Goal: Task Accomplishment & Management: Manage account settings

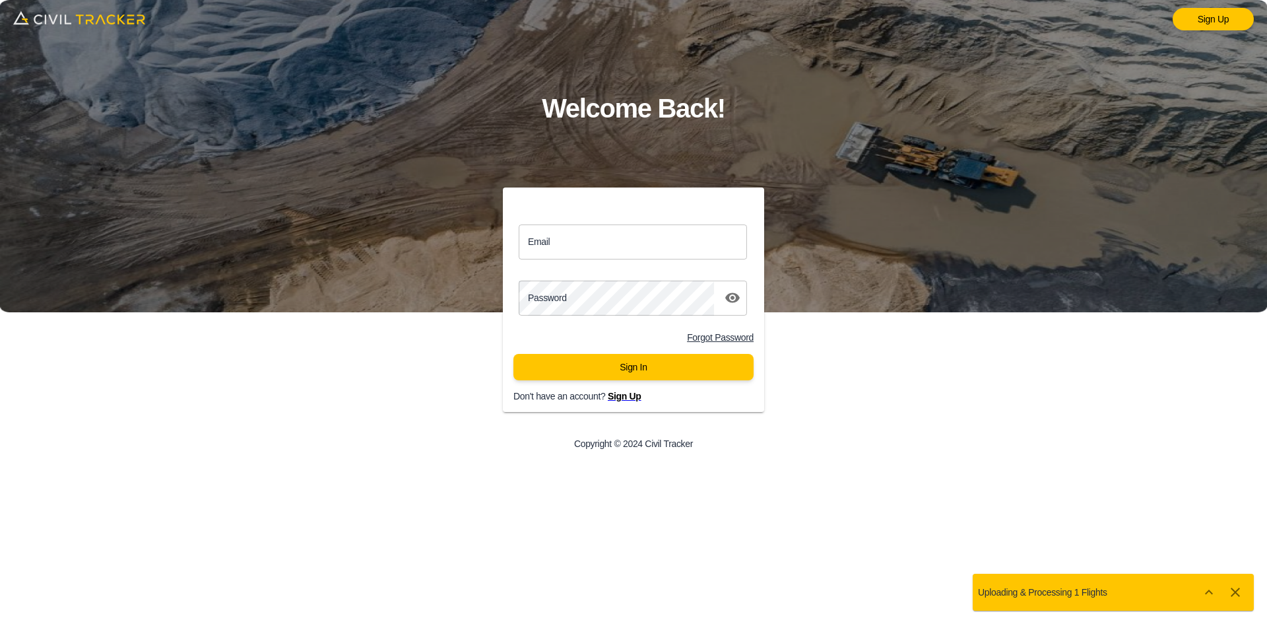
click at [608, 245] on input "Email" at bounding box center [633, 241] width 228 height 35
type input "support@civiltracker.xyz"
click at [662, 368] on button "Sign In" at bounding box center [633, 367] width 240 height 26
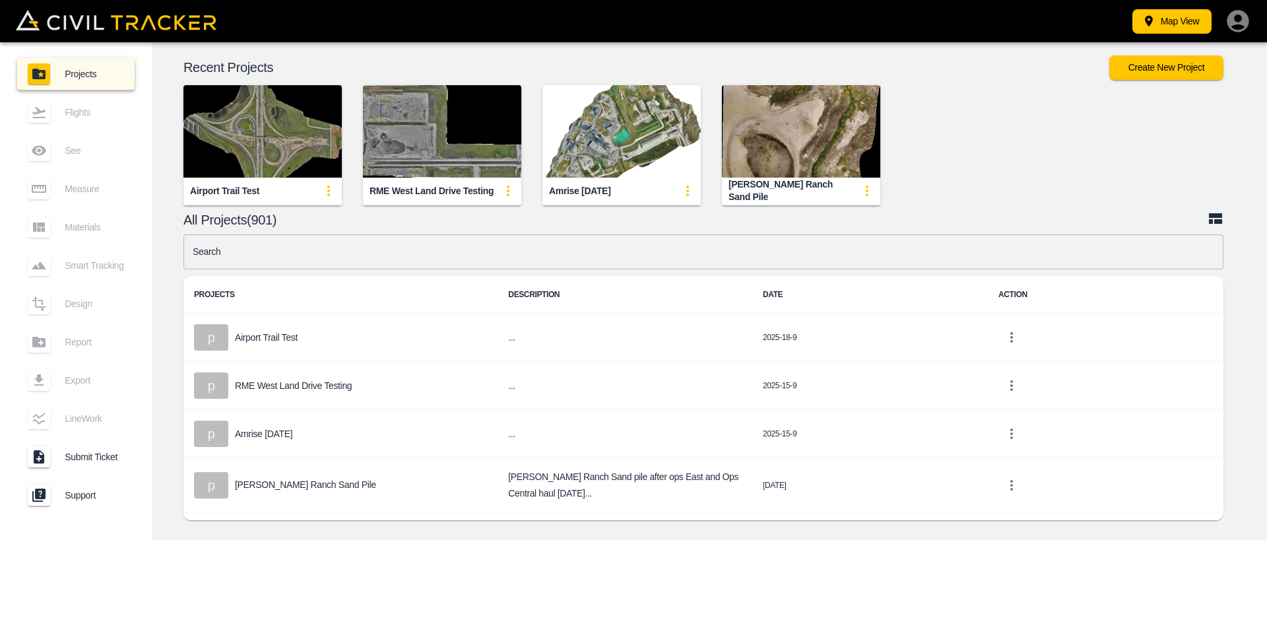
click at [587, 256] on input "text" at bounding box center [703, 251] width 1040 height 35
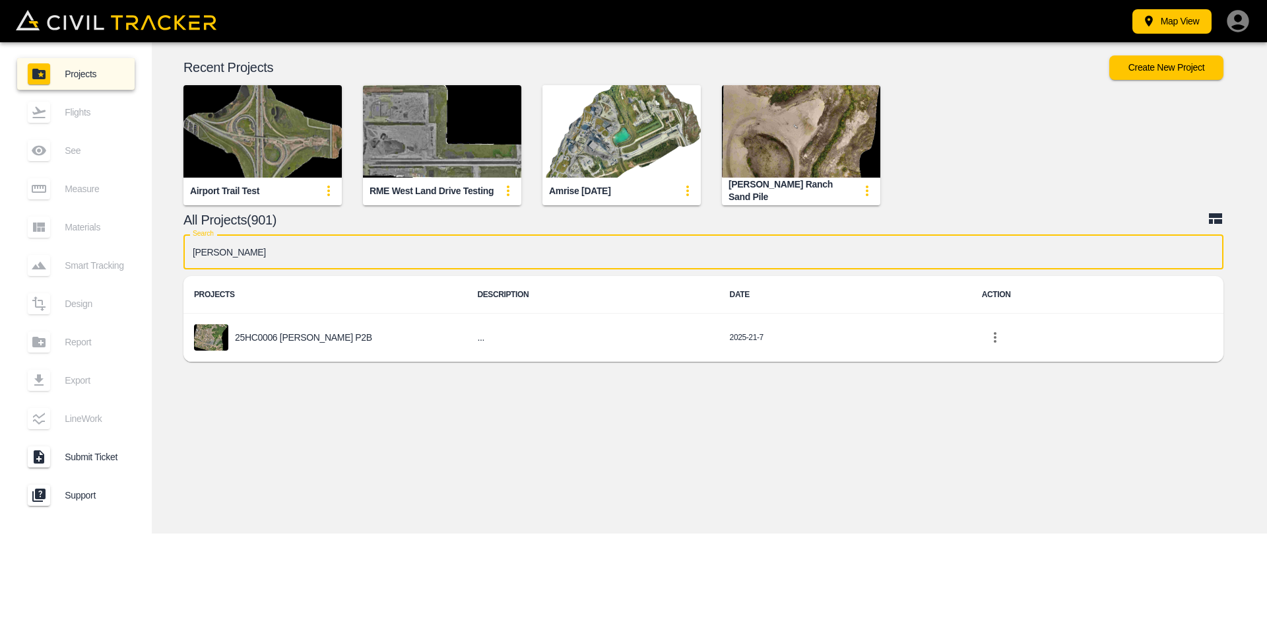
type input "hamm"
click at [360, 336] on div "25HC0006 [PERSON_NAME] P2B" at bounding box center [325, 337] width 262 height 26
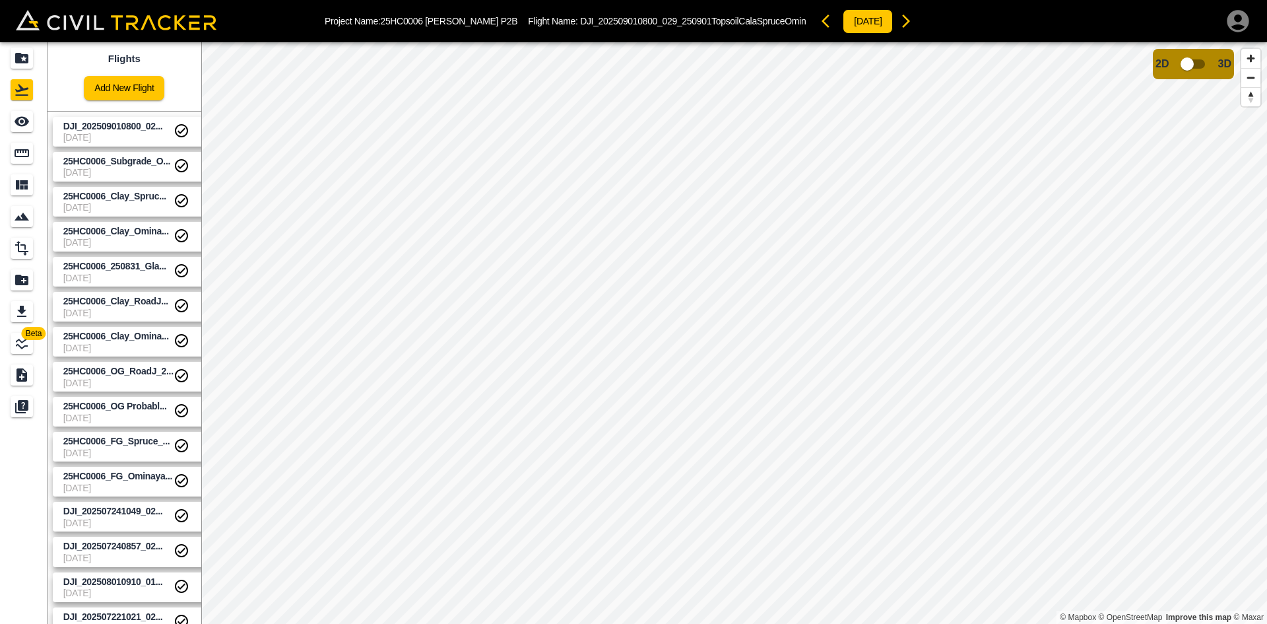
click at [122, 88] on link "Add New Flight" at bounding box center [124, 88] width 80 height 24
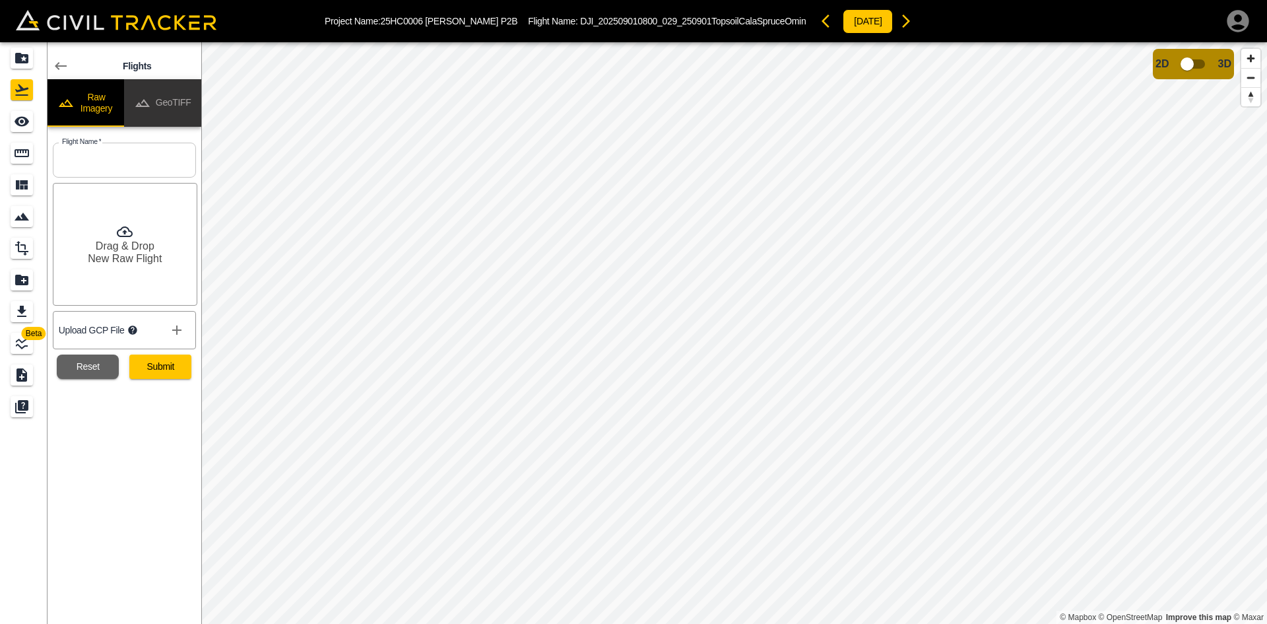
click at [174, 104] on button "GeoTIFF" at bounding box center [162, 103] width 77 height 48
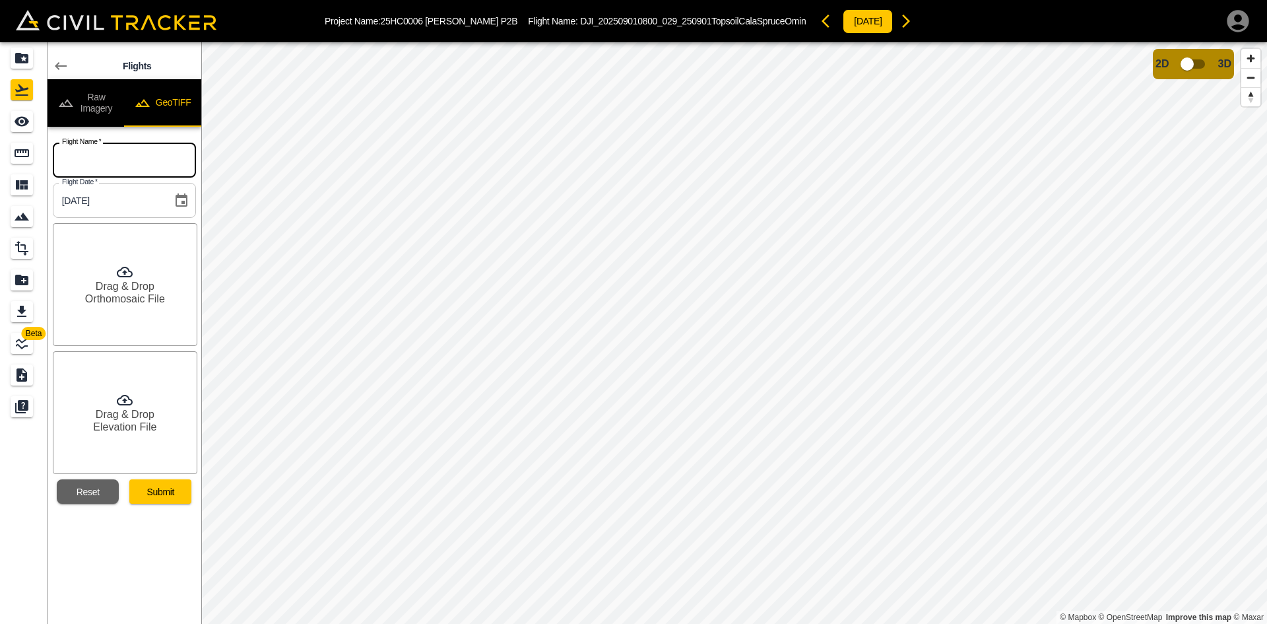
drag, startPoint x: 162, startPoint y: 165, endPoint x: 186, endPoint y: 176, distance: 26.6
click at [162, 165] on input "text" at bounding box center [124, 160] width 143 height 35
paste input "25HC0006_Clay_Calahesen_250911_0+050-0+409"
type input "25HC0006_Clay_Calahesen_250911_0+050-0+409"
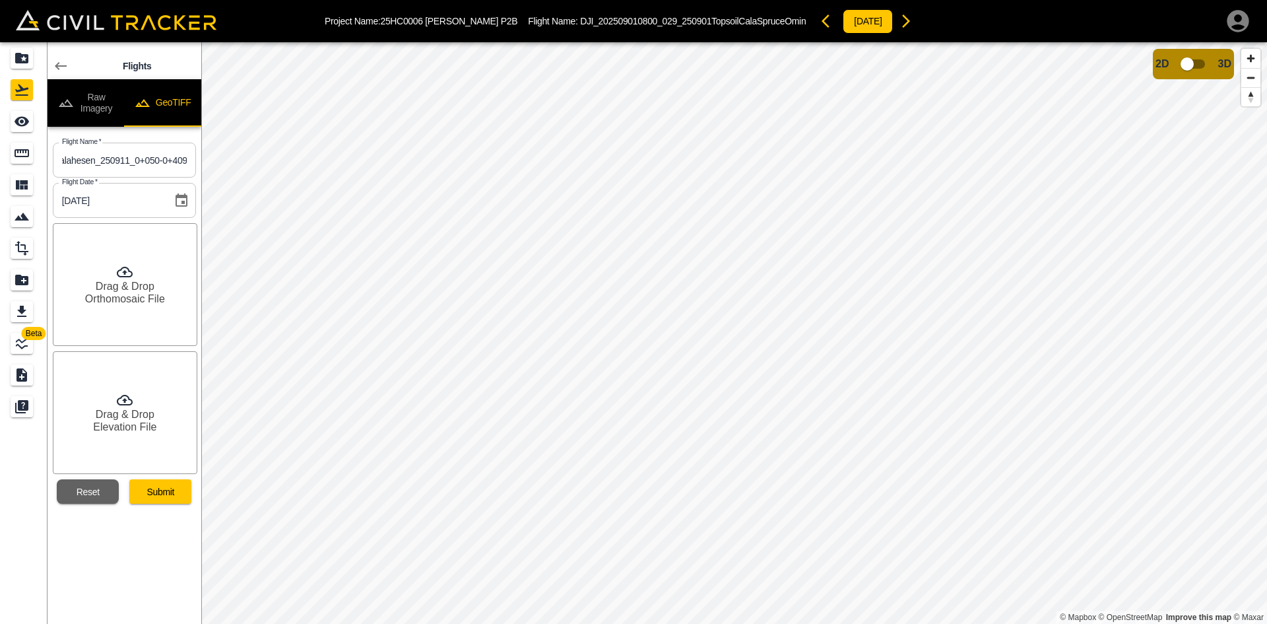
scroll to position [0, 0]
click at [125, 271] on icon at bounding box center [125, 272] width 16 height 11
click at [137, 426] on h6 "Elevation File" at bounding box center [124, 426] width 63 height 13
click at [160, 494] on button "Submit" at bounding box center [160, 491] width 62 height 24
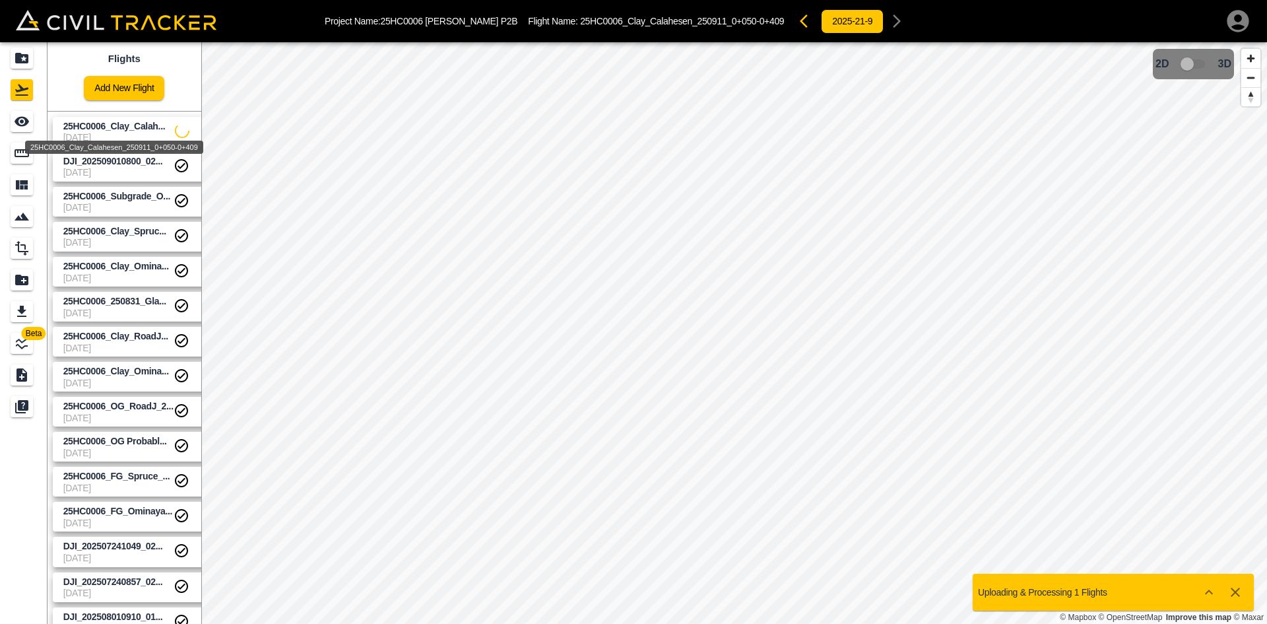
click at [133, 131] on span "25HC0006_Clay_Calah..." at bounding box center [114, 126] width 102 height 11
drag, startPoint x: 46, startPoint y: 123, endPoint x: 27, endPoint y: 123, distance: 19.1
click at [46, 123] on link at bounding box center [24, 122] width 48 height 32
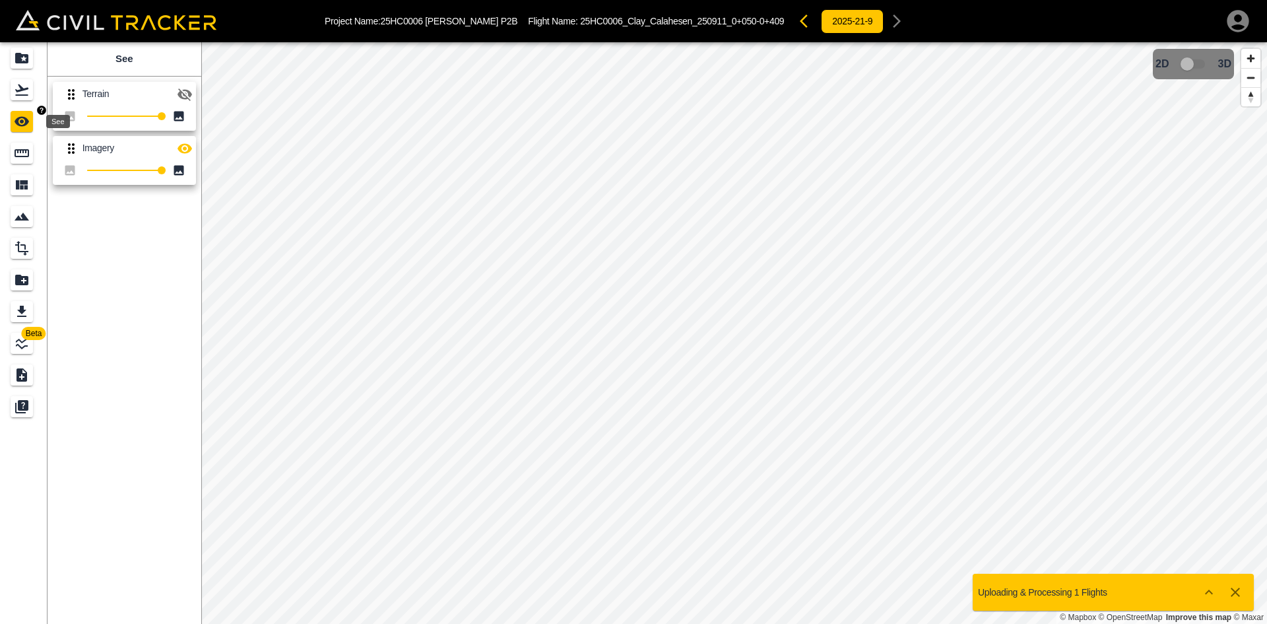
click at [24, 122] on icon "See" at bounding box center [22, 121] width 16 height 16
click at [188, 100] on icon "button" at bounding box center [185, 94] width 16 height 16
click at [24, 86] on icon "Flights" at bounding box center [22, 90] width 16 height 16
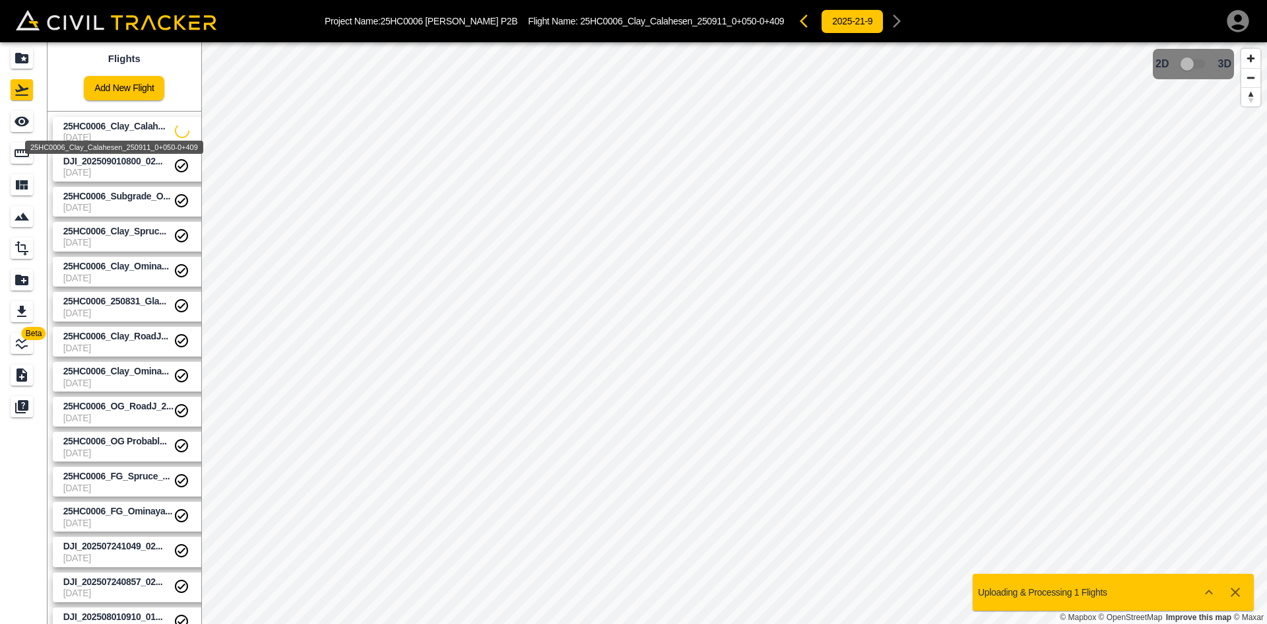
click at [158, 131] on span "25HC0006_Clay_Calah..." at bounding box center [114, 126] width 102 height 11
click at [199, 128] on icon "settings" at bounding box center [203, 131] width 16 height 16
click at [182, 177] on h6 "Delete" at bounding box center [188, 181] width 33 height 8
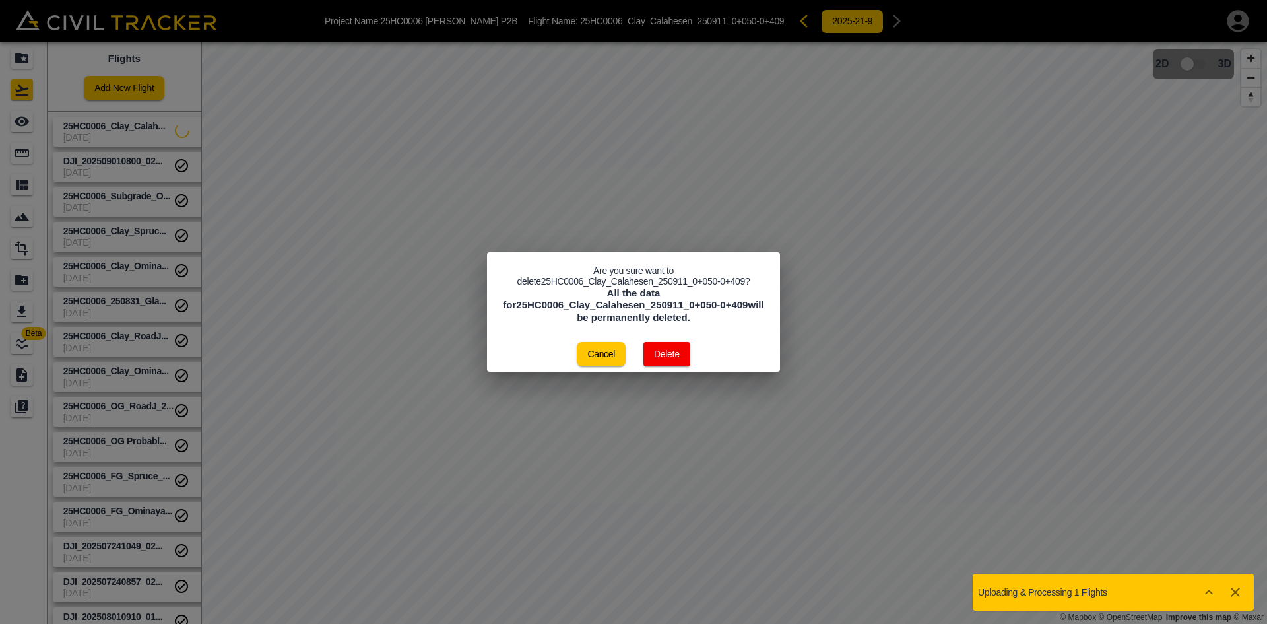
click at [677, 354] on button "Delete" at bounding box center [666, 354] width 47 height 24
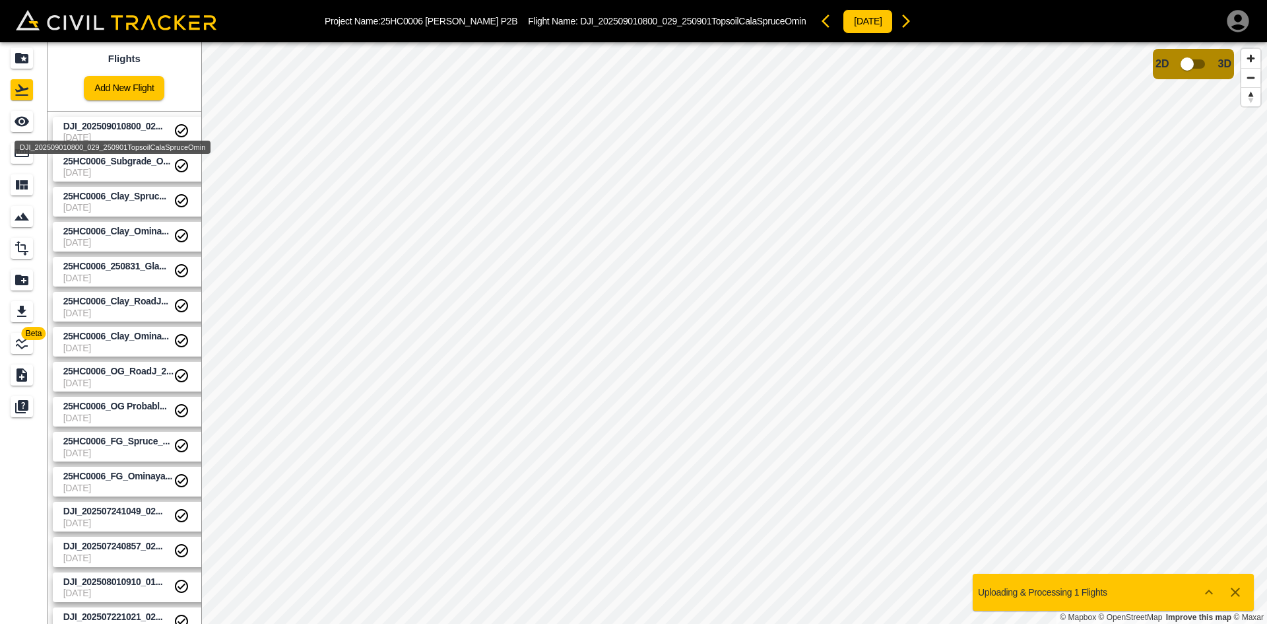
drag, startPoint x: 82, startPoint y: 130, endPoint x: 161, endPoint y: 147, distance: 81.0
click at [82, 131] on span "DJI_202509010800_02..." at bounding box center [113, 126] width 100 height 11
click at [120, 92] on link "Add New Flight" at bounding box center [124, 88] width 80 height 24
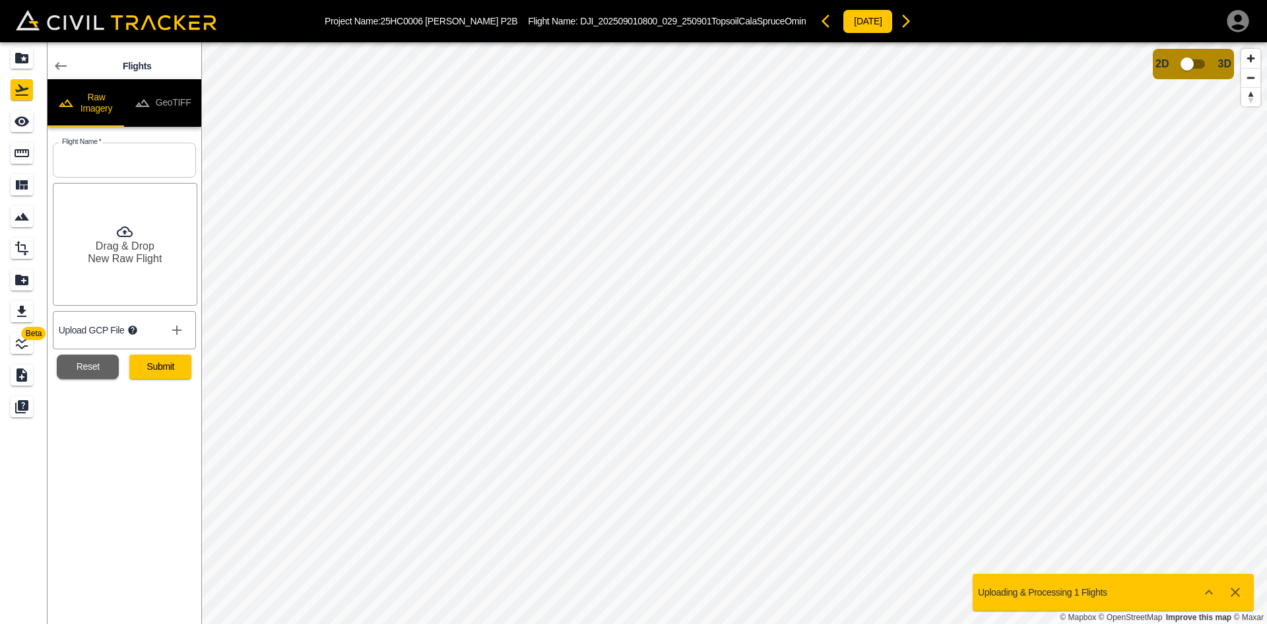
click at [172, 104] on button "GeoTIFF" at bounding box center [162, 103] width 77 height 48
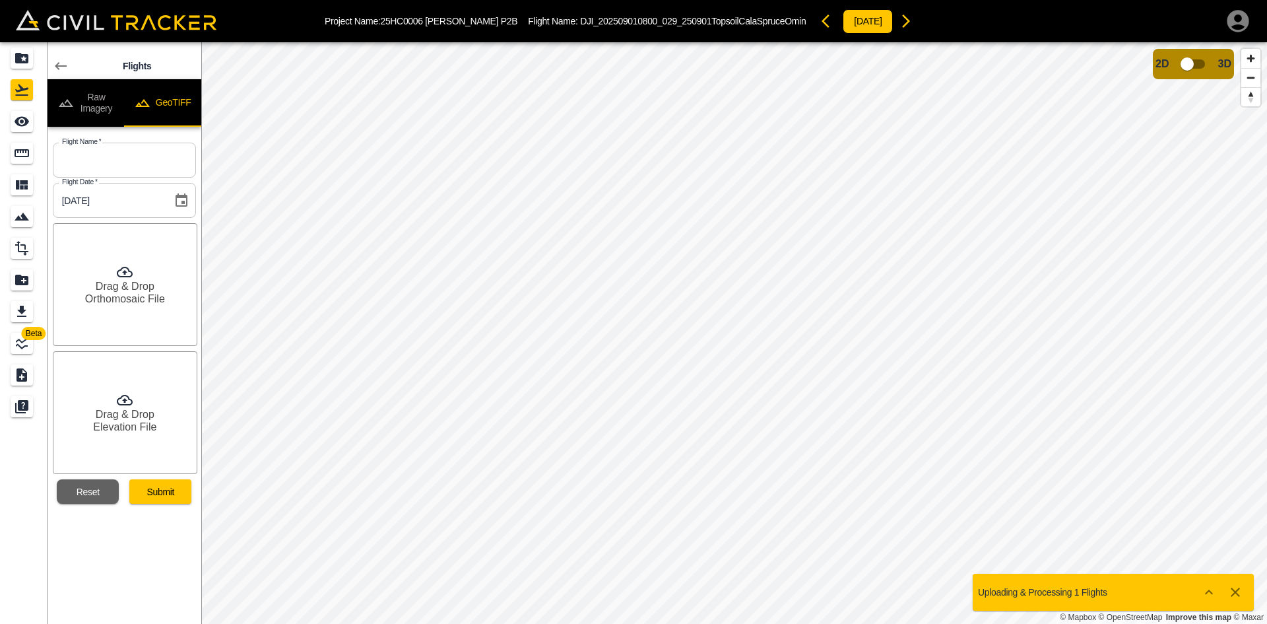
click at [164, 160] on input "text" at bounding box center [124, 160] width 143 height 35
paste input "C:\Agisoft Processing\More flights from Andrew_Matt_19-09-2025\25HC0006_Clay_Ca…"
type input "C:\Agisoft Processing\More flights from Andrew_Matt_19-09-2025\25HC0006_Clay_Ca…"
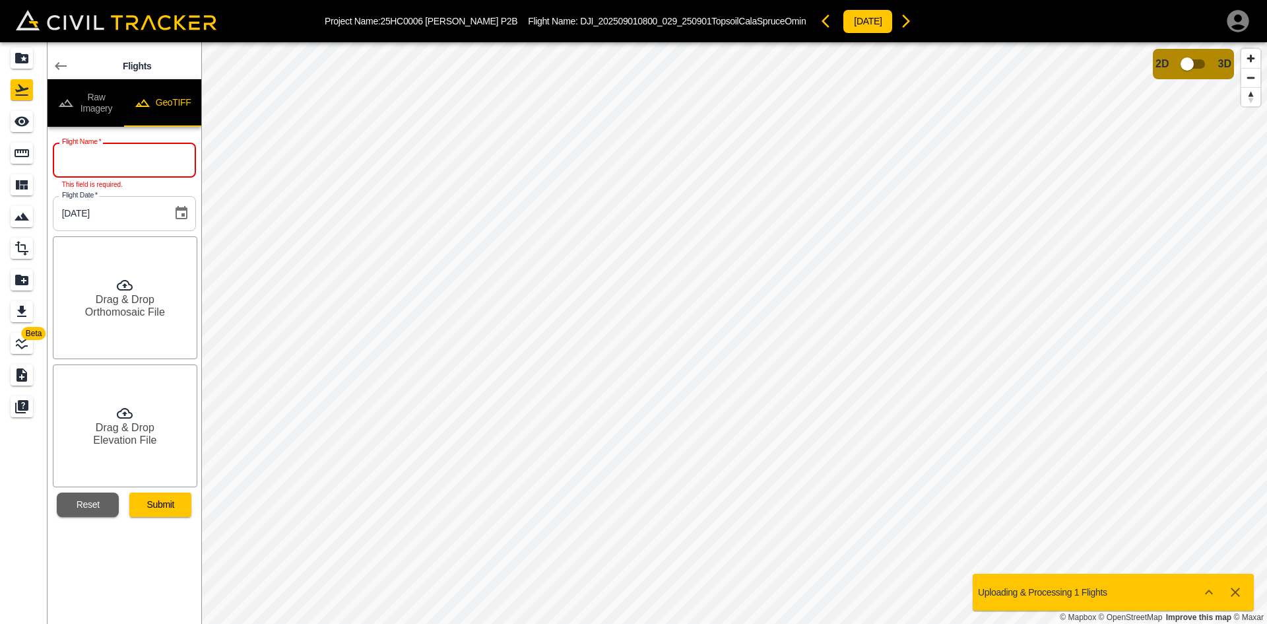
click at [136, 162] on input "text" at bounding box center [124, 160] width 143 height 35
paste input "25HC0006_Clay_Calahesen_250911_0+050-0+409"
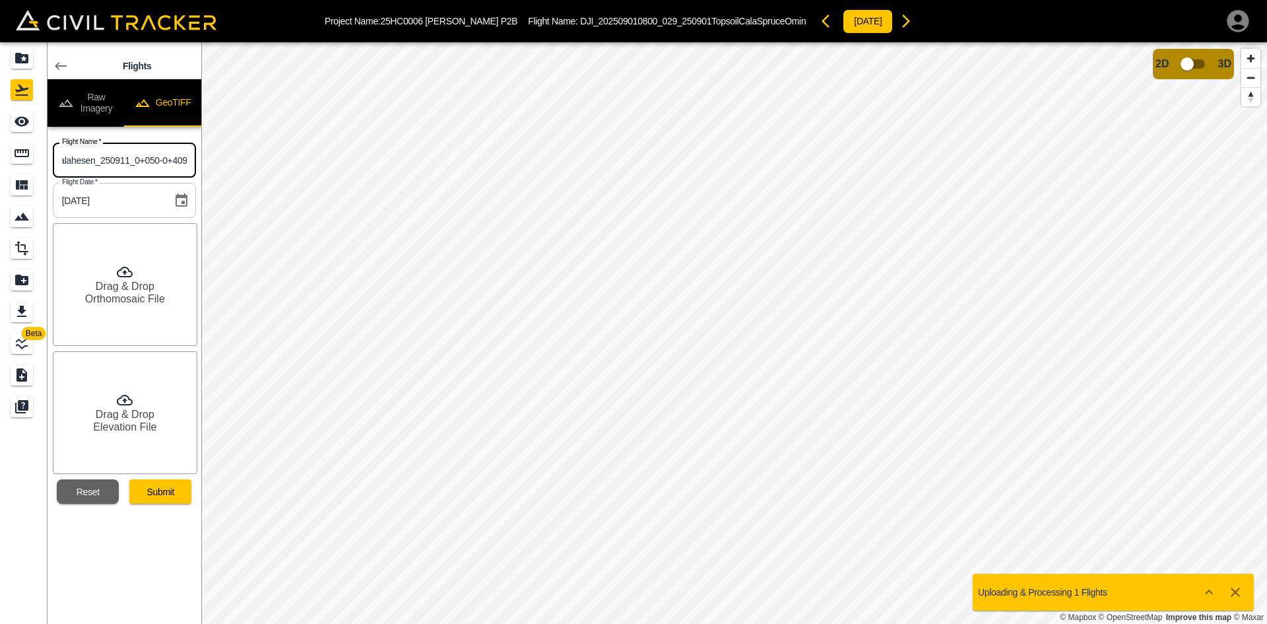
type input "25HC0006_Clay_Calahesen_250911_0+050-0+409"
click at [125, 317] on div "Drag & Drop Orthomosaic File" at bounding box center [125, 284] width 145 height 123
click at [129, 424] on h6 "Elevation File" at bounding box center [124, 426] width 63 height 13
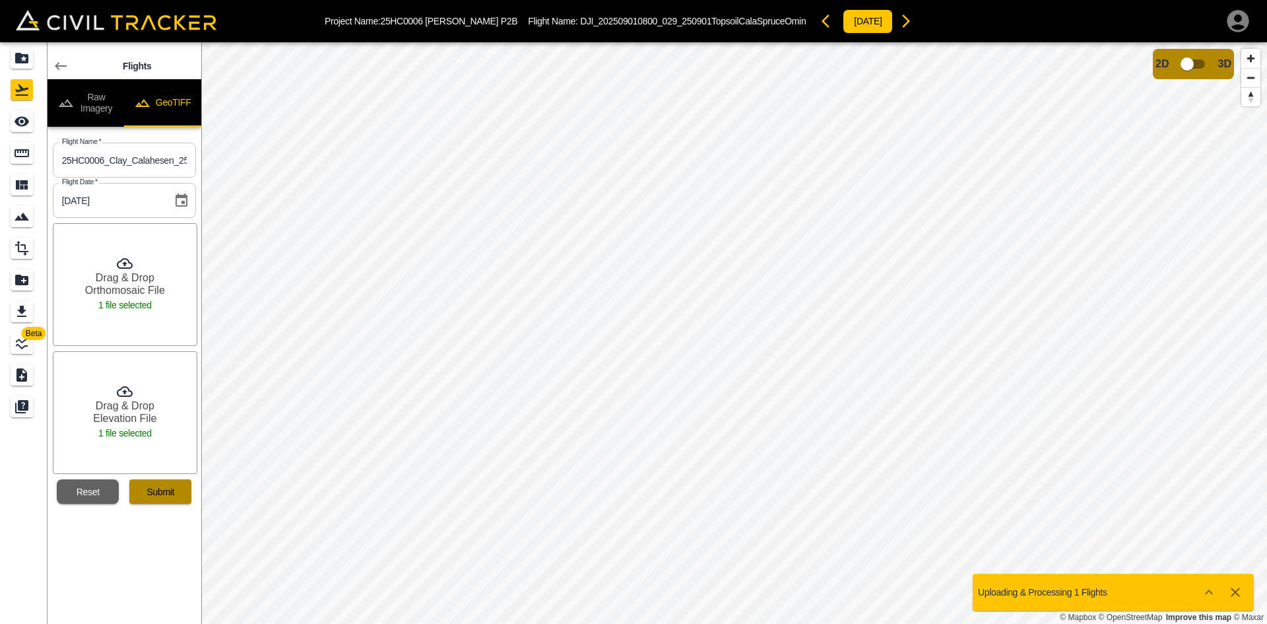
click at [152, 496] on button "Submit" at bounding box center [160, 491] width 62 height 24
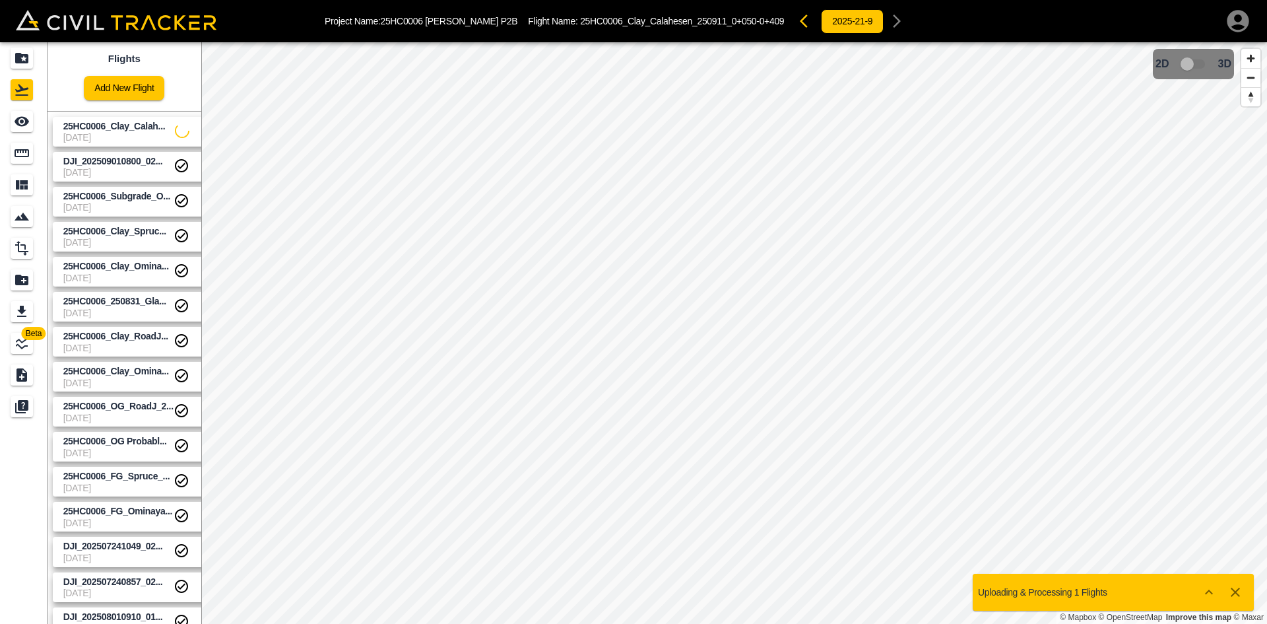
click at [123, 150] on div "DJI_202509010800_02... 9-1-2025" at bounding box center [131, 163] width 166 height 35
drag, startPoint x: 20, startPoint y: 127, endPoint x: 39, endPoint y: 122, distance: 19.7
click at [20, 127] on icon "See" at bounding box center [22, 121] width 16 height 16
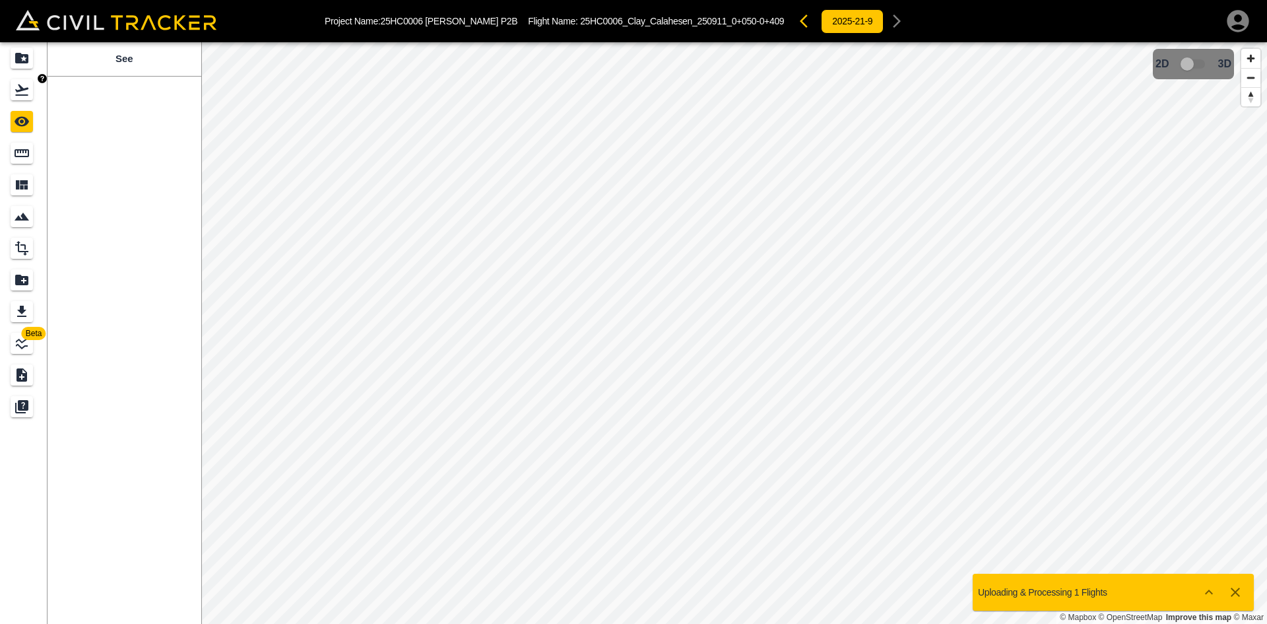
click at [12, 94] on div "Flights" at bounding box center [22, 89] width 22 height 21
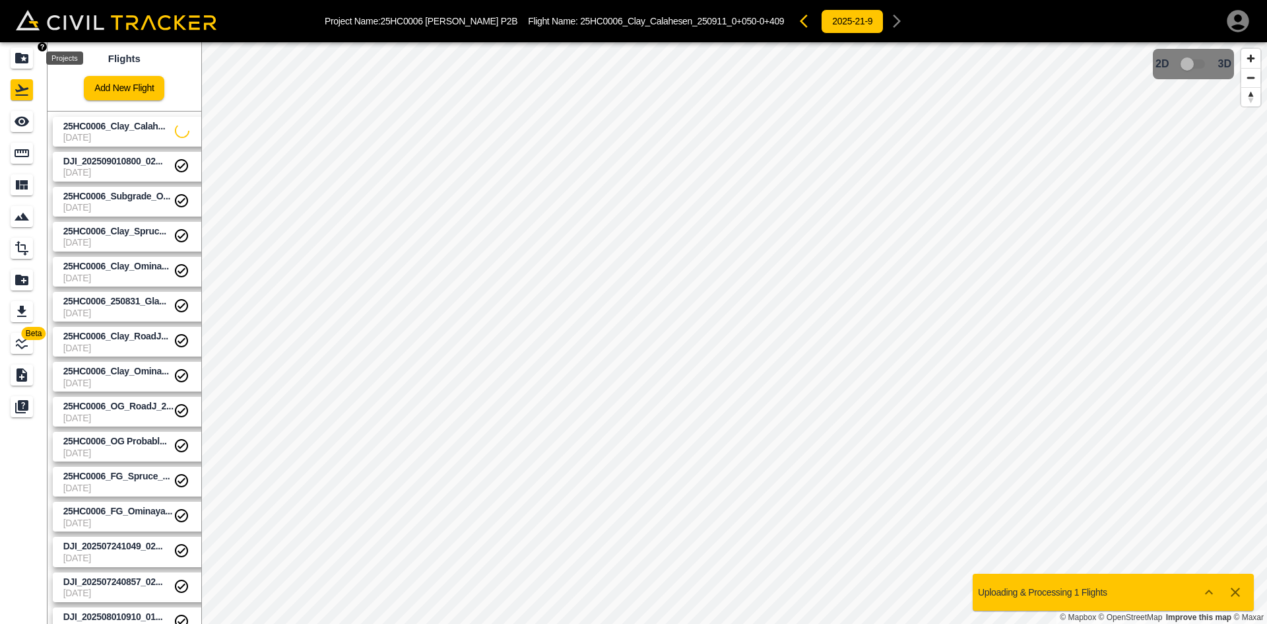
click at [19, 64] on icon "Projects" at bounding box center [22, 58] width 16 height 16
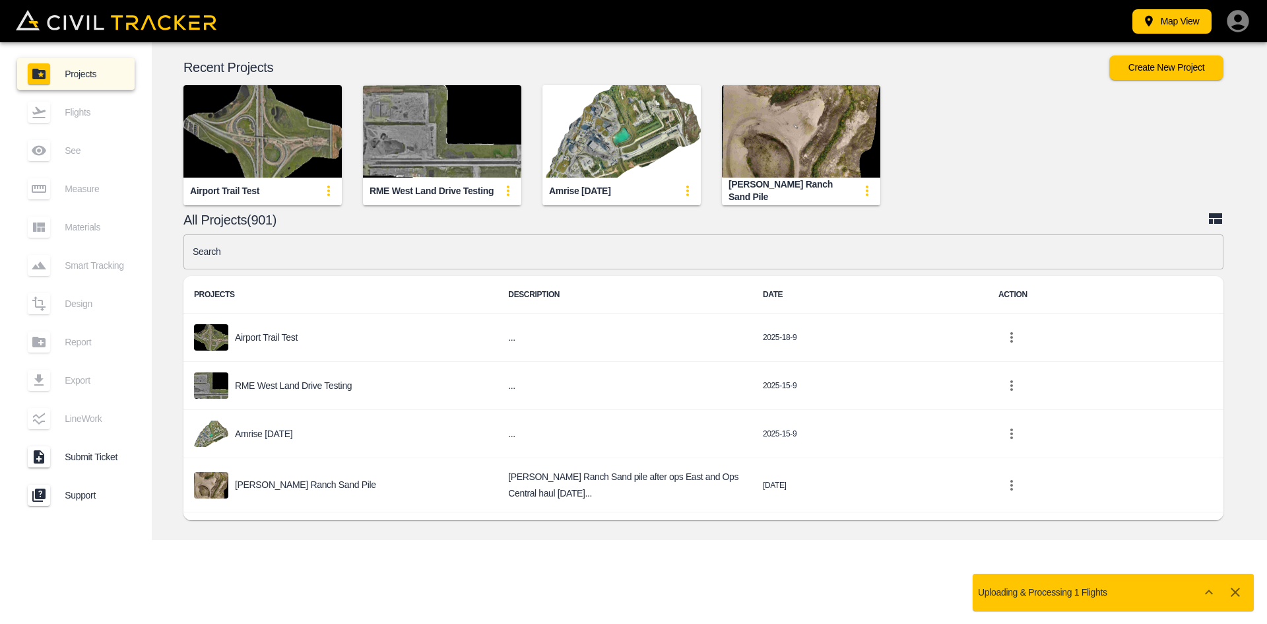
click at [551, 587] on div "Map View Projects Flights See Measure Materials Smart Tracking Design Report Ex…" at bounding box center [633, 312] width 1267 height 624
click at [470, 244] on input "text" at bounding box center [703, 251] width 1040 height 35
type input "hamm"
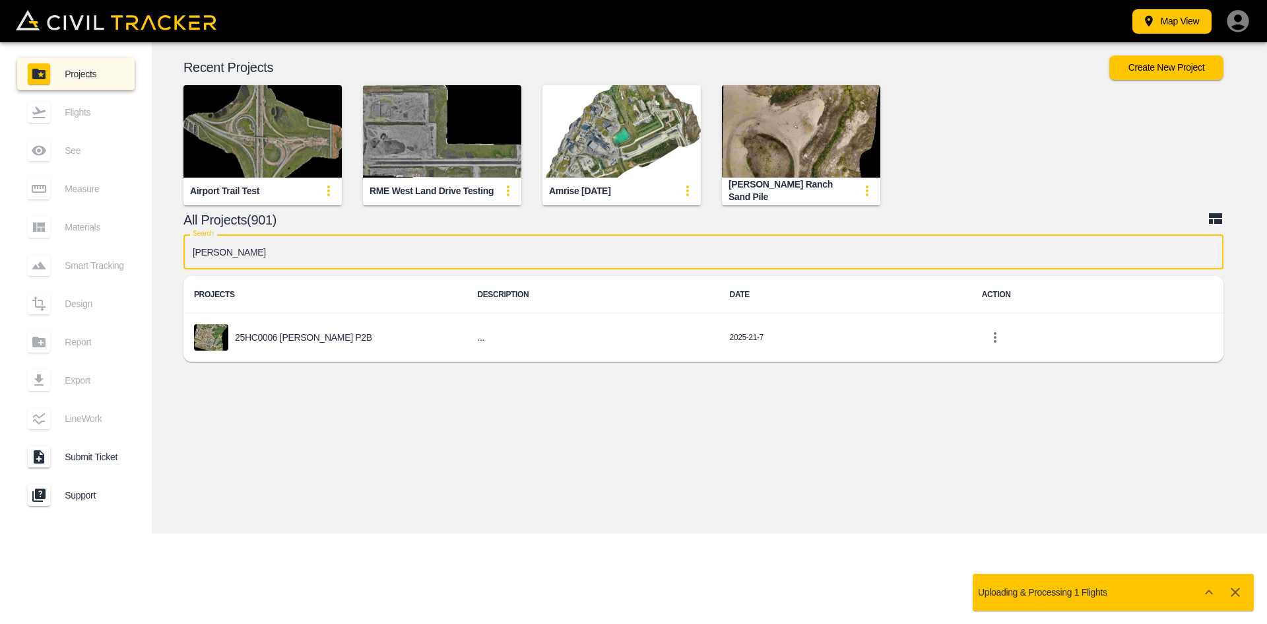
click at [301, 339] on p "25HC0006 [PERSON_NAME] P2B" at bounding box center [303, 337] width 137 height 11
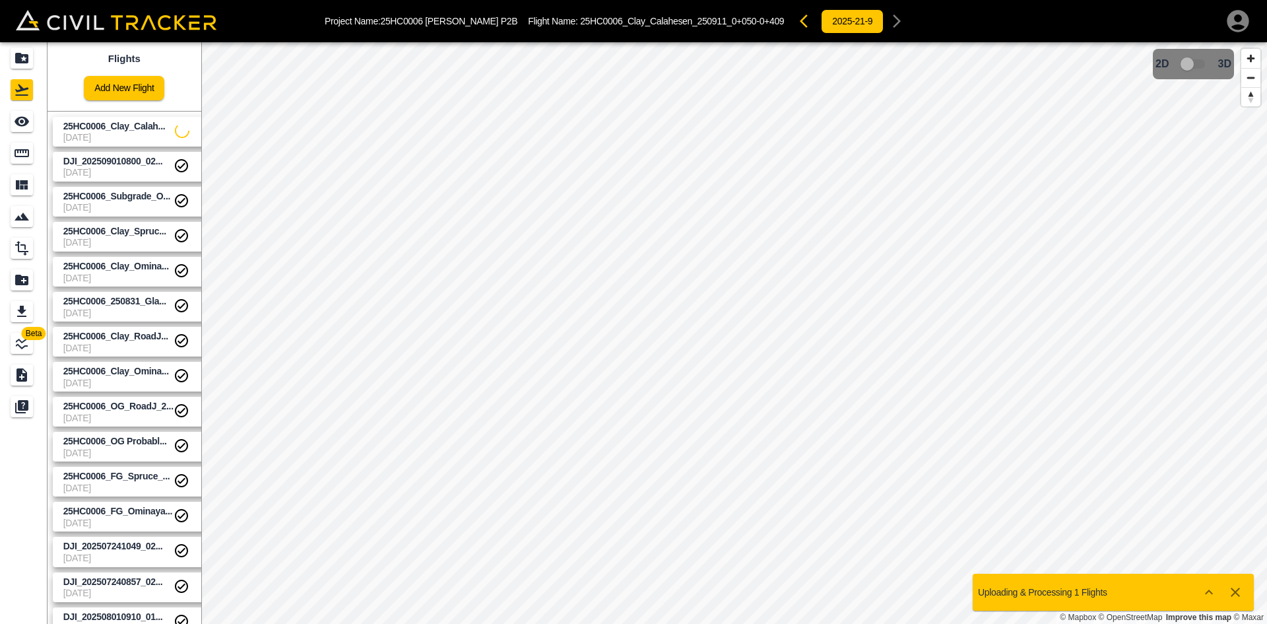
click at [122, 87] on link "Add New Flight" at bounding box center [124, 88] width 80 height 24
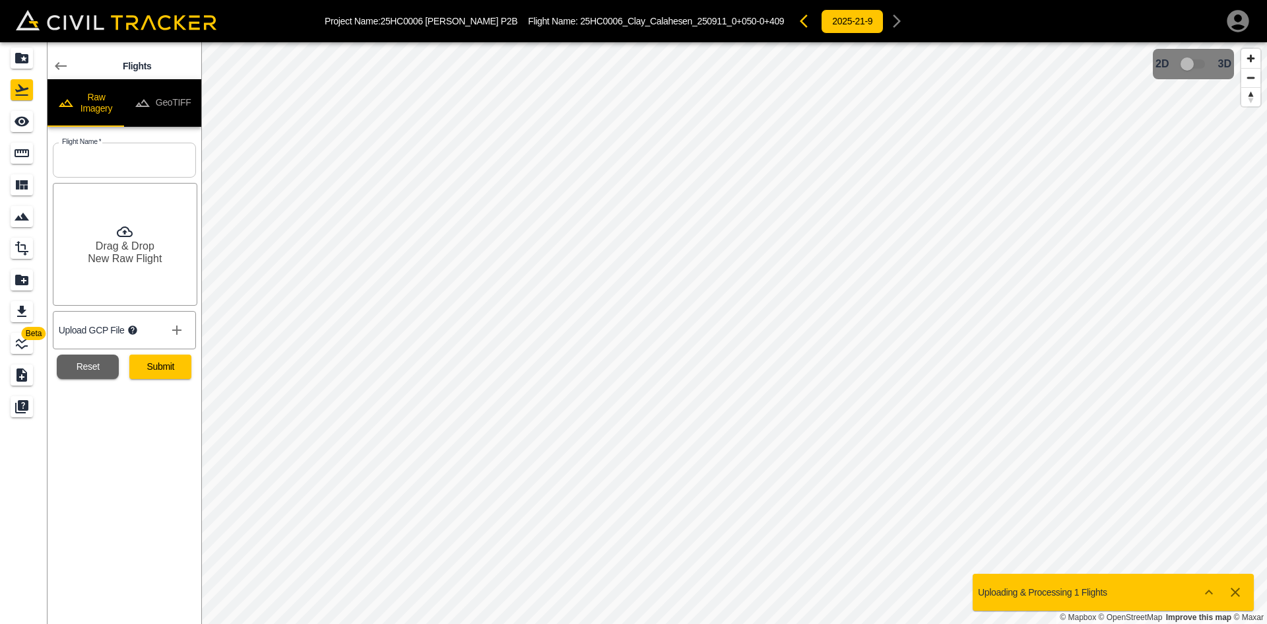
click at [152, 99] on button "GeoTIFF" at bounding box center [162, 103] width 77 height 48
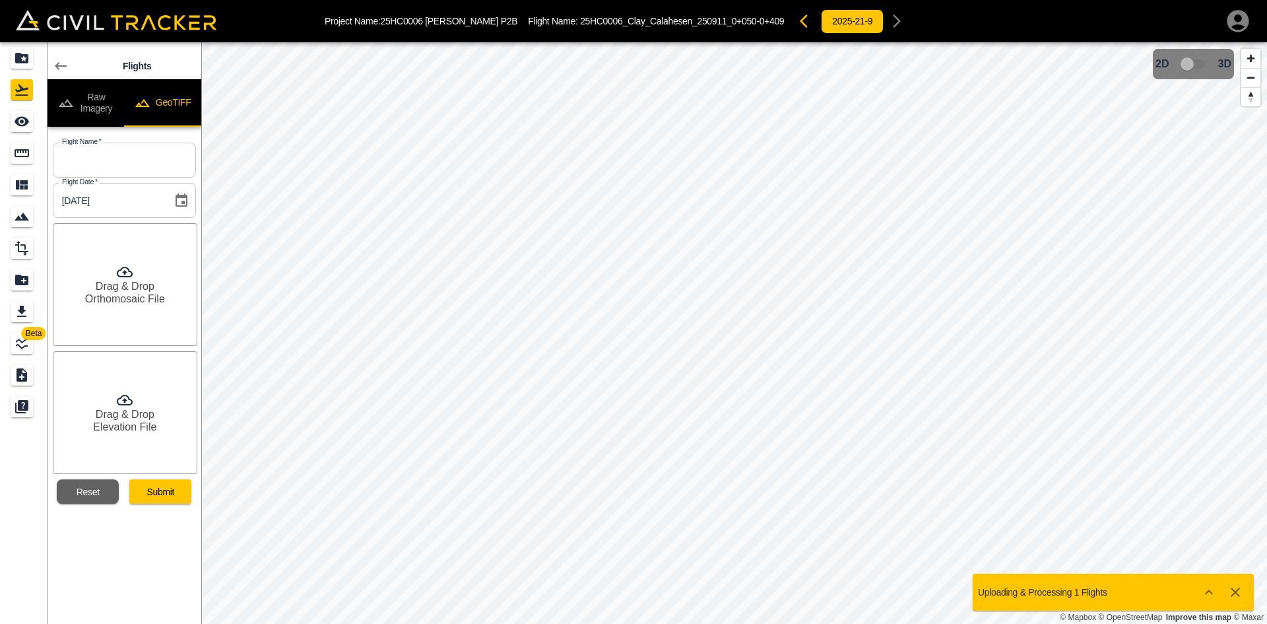
click at [100, 168] on input "text" at bounding box center [124, 160] width 143 height 35
click at [137, 166] on input "text" at bounding box center [124, 160] width 143 height 35
click at [113, 348] on div "Drag & Drop Elevation File" at bounding box center [122, 410] width 148 height 128
click at [111, 153] on input "text" at bounding box center [124, 160] width 143 height 35
paste input "25HC0006_Clay_Calahesen_250911_0+050-0+409"
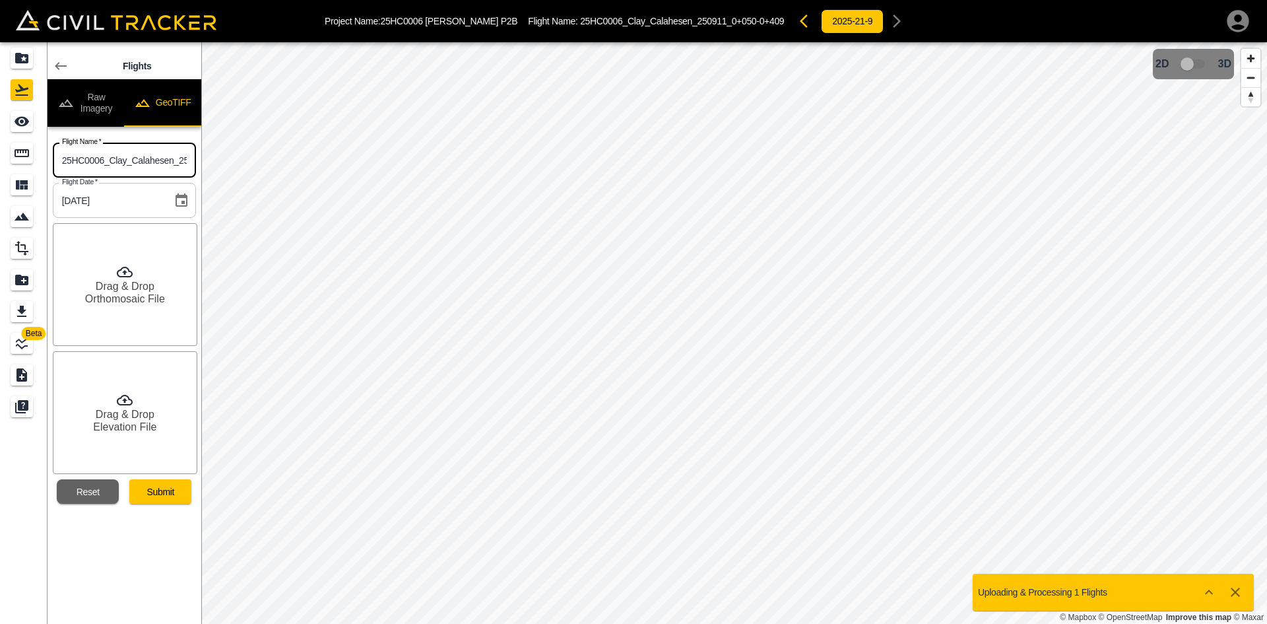
scroll to position [0, 79]
click at [159, 152] on input "25HC0006_Clay_Calahesen_250911_0+050-0+409" at bounding box center [124, 160] width 143 height 35
paste input "text"
click at [139, 154] on input "25HC0006_Clay_Calahesen_250911_0+050-0+409" at bounding box center [124, 160] width 143 height 35
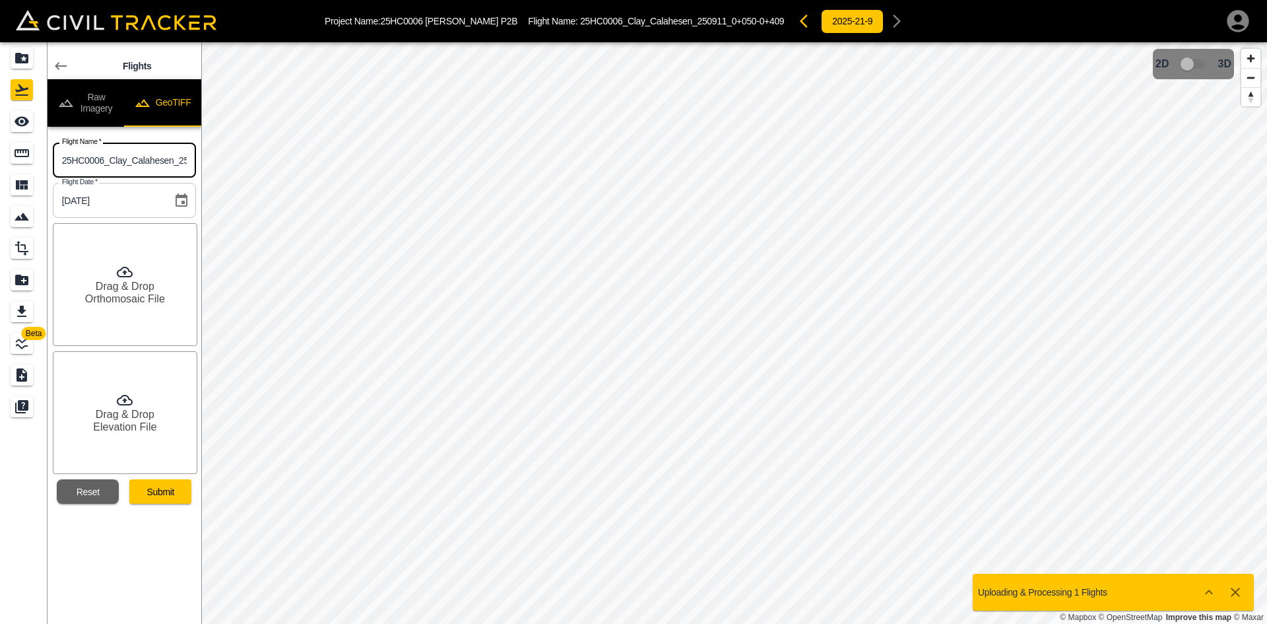
paste input "Gladue E_250912_6+020"
type input "25HC0006_Clay_Gladue E_250912_6+020"
click at [140, 296] on h6 "Orthomosaic File" at bounding box center [125, 298] width 80 height 13
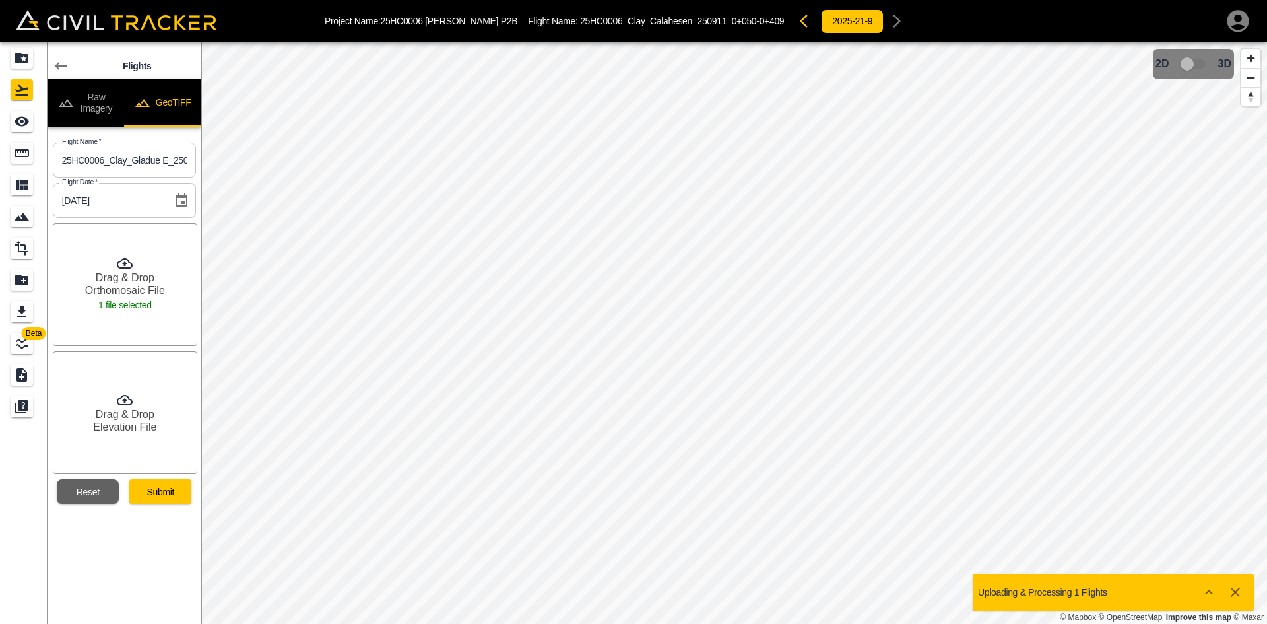
click at [137, 417] on h6 "Drag & Drop" at bounding box center [125, 414] width 59 height 13
click at [167, 490] on button "Submit" at bounding box center [160, 491] width 62 height 24
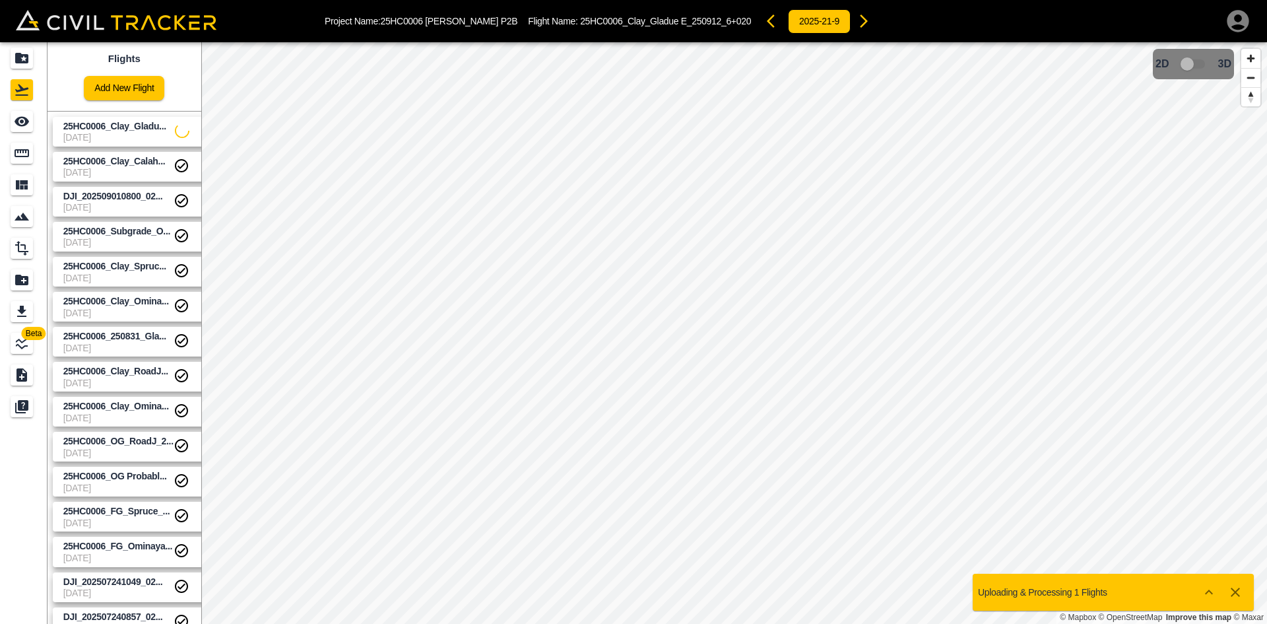
click at [132, 81] on link "Add New Flight" at bounding box center [124, 88] width 80 height 24
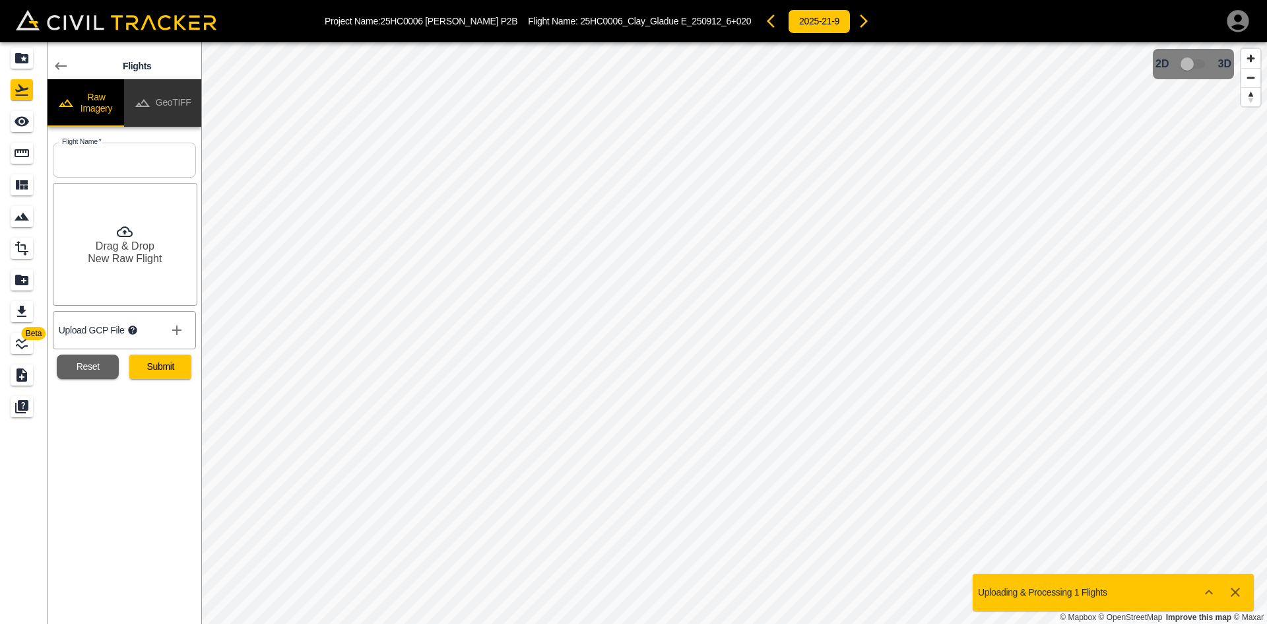
click at [189, 110] on button "GeoTIFF" at bounding box center [162, 103] width 77 height 48
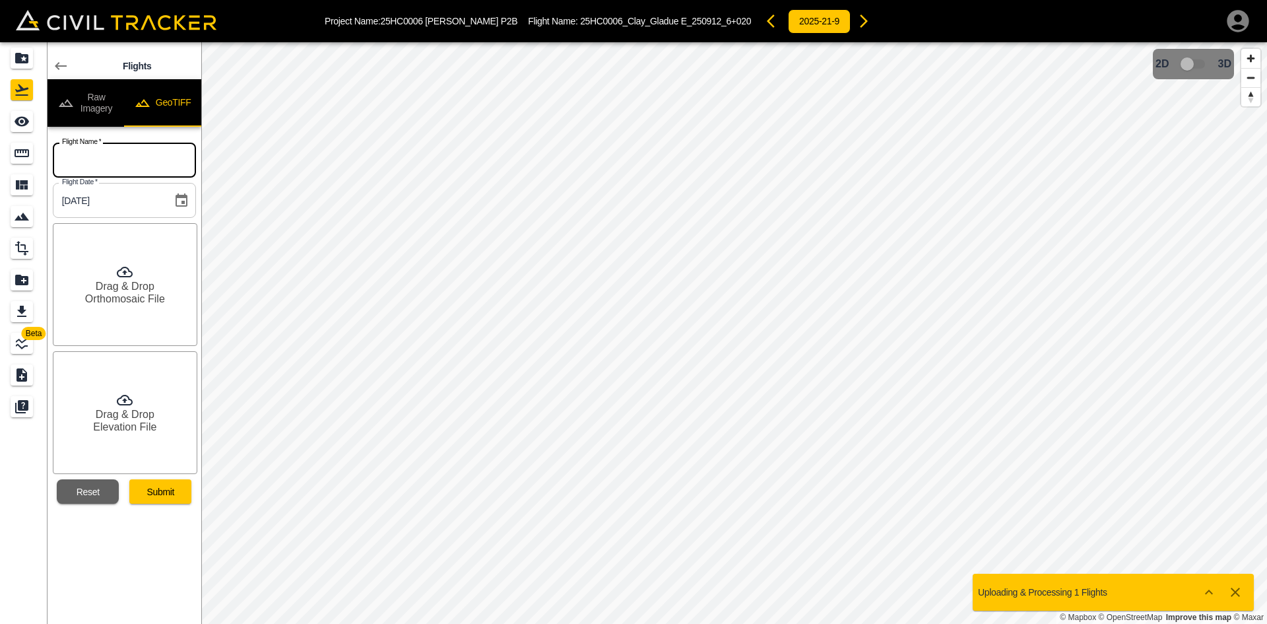
click at [162, 154] on input "text" at bounding box center [124, 160] width 143 height 35
paste input "25HC0006_Clay_Sawan_10+640-10+980"
click at [172, 166] on input "25HC0006_Clay_Sawan_10+640-10+980" at bounding box center [124, 160] width 143 height 35
type input "25HC0006_Clay_Sawan_10+640-10+980"
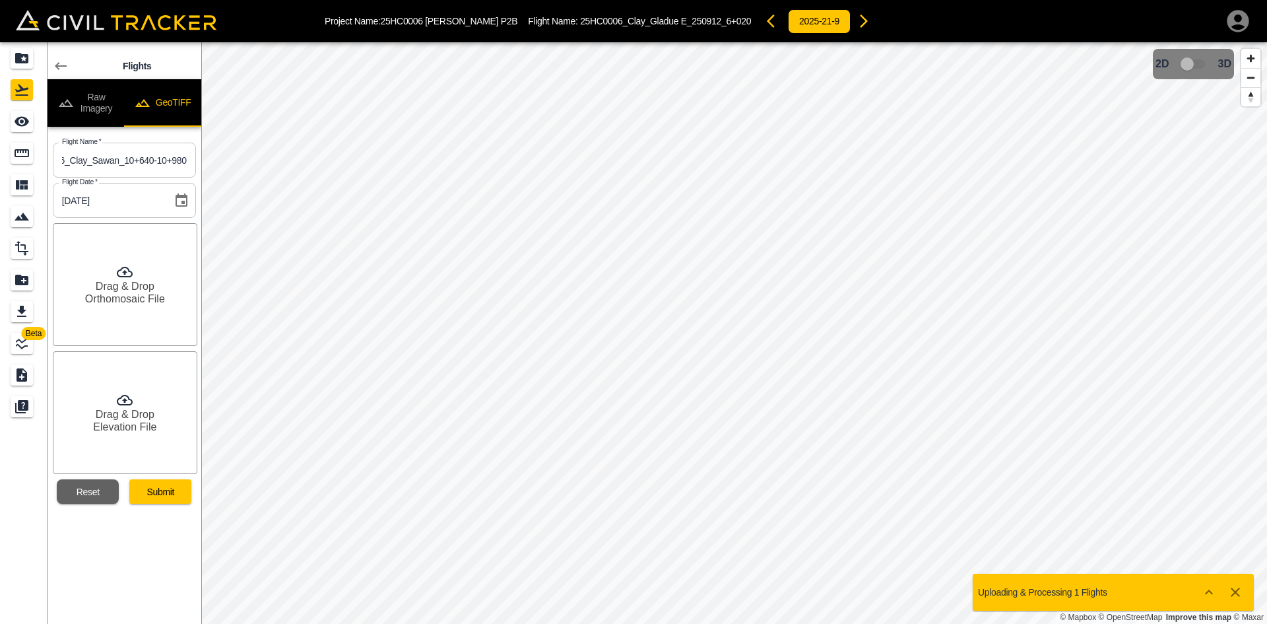
click at [145, 294] on h6 "Orthomosaic File" at bounding box center [125, 298] width 80 height 13
click at [146, 432] on h6 "Elevation File" at bounding box center [124, 426] width 63 height 13
click at [172, 496] on button "Submit" at bounding box center [160, 491] width 62 height 24
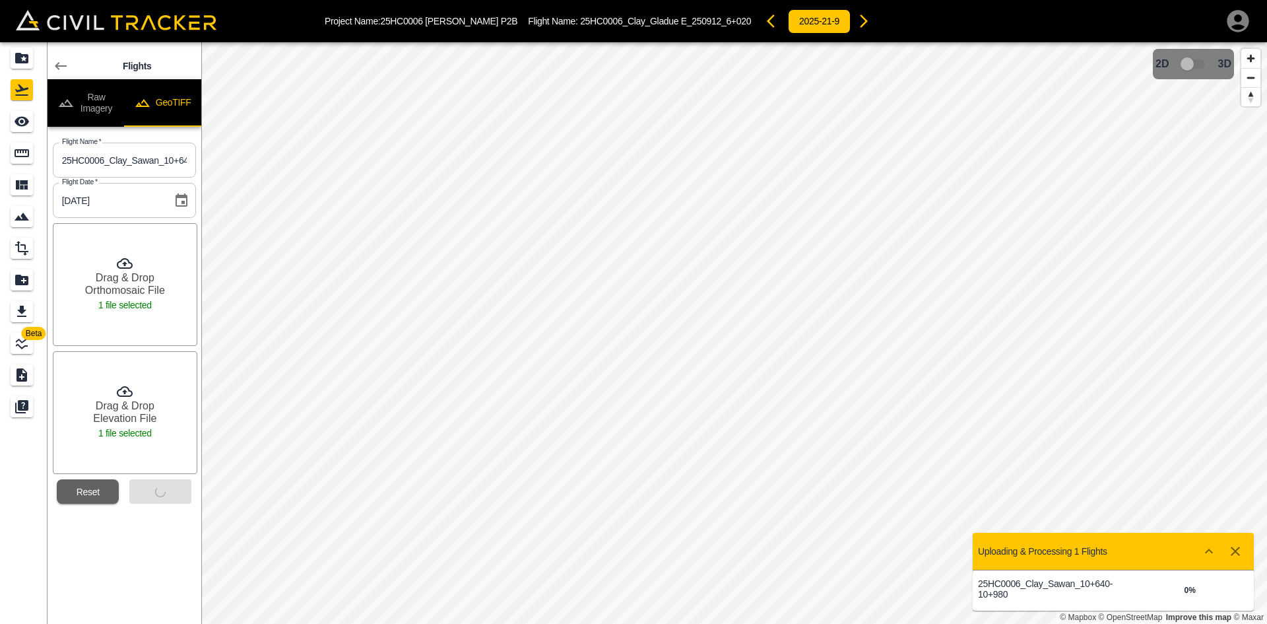
click at [1233, 550] on icon "button" at bounding box center [1235, 550] width 9 height 9
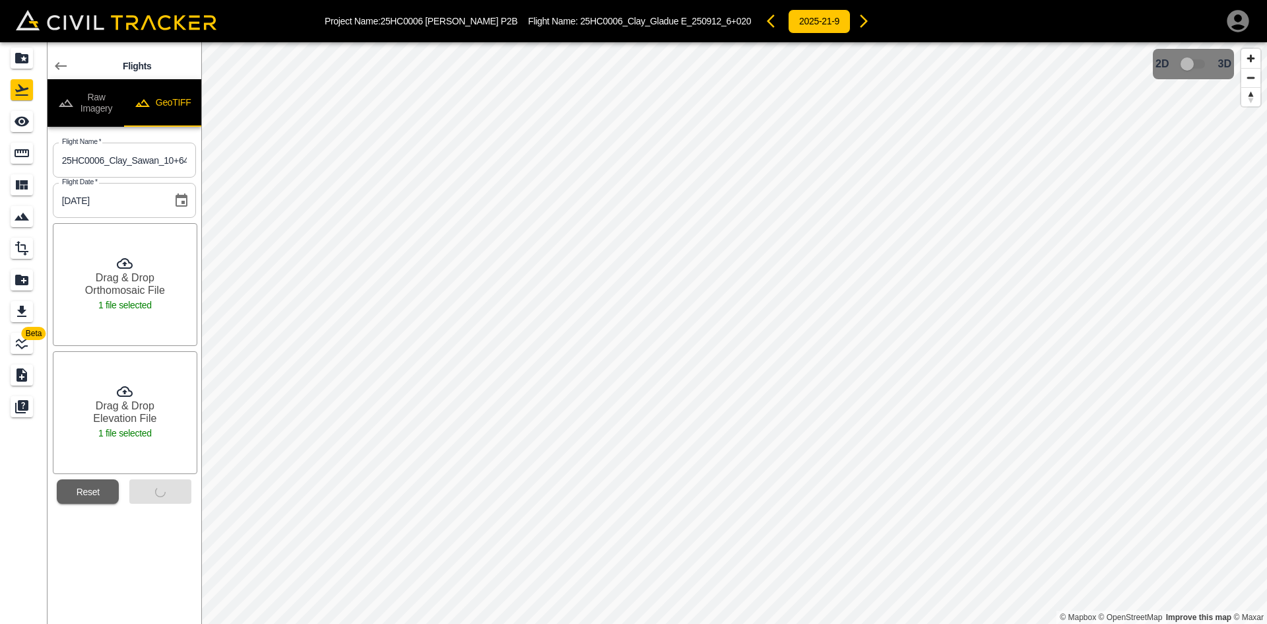
click at [63, 65] on icon at bounding box center [61, 66] width 12 height 8
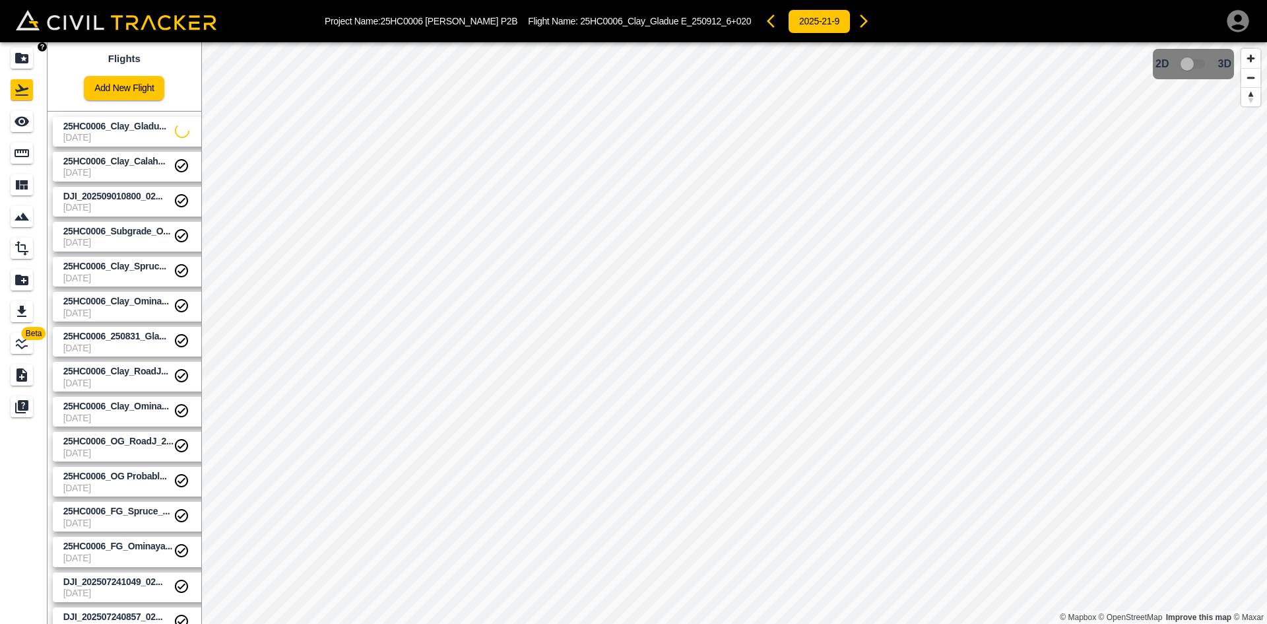
drag, startPoint x: 27, startPoint y: 59, endPoint x: 454, endPoint y: 621, distance: 705.4
click at [27, 59] on icon "Projects" at bounding box center [21, 58] width 13 height 11
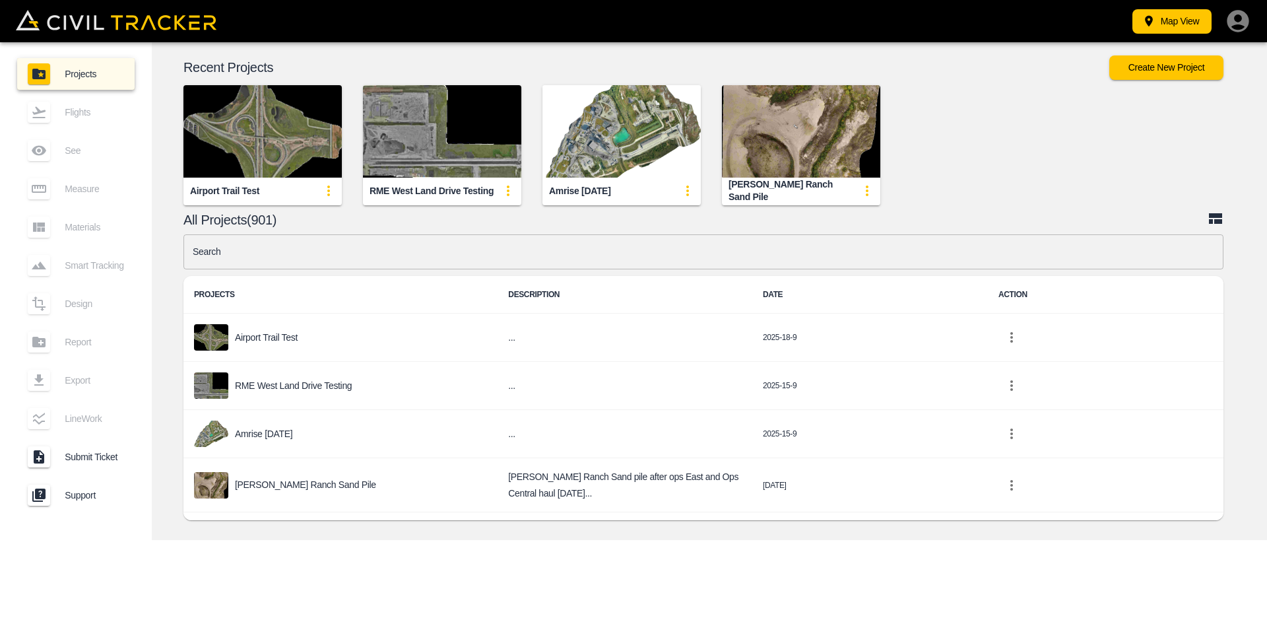
click at [325, 257] on input "text" at bounding box center [703, 251] width 1040 height 35
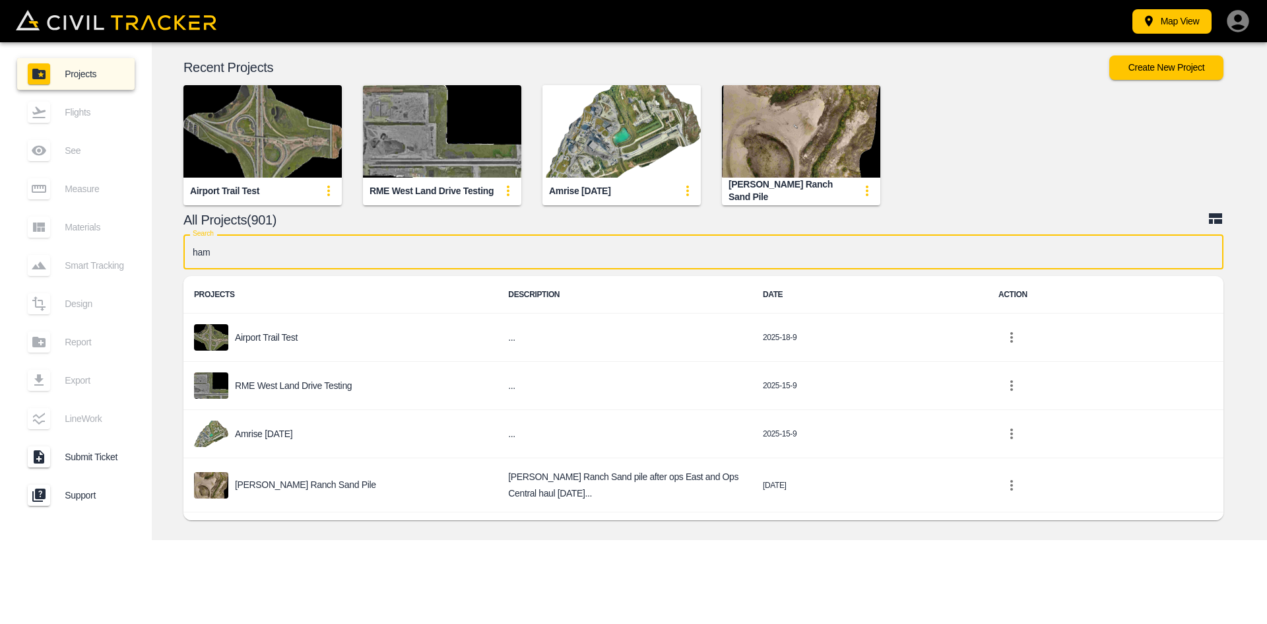
type input "hamm"
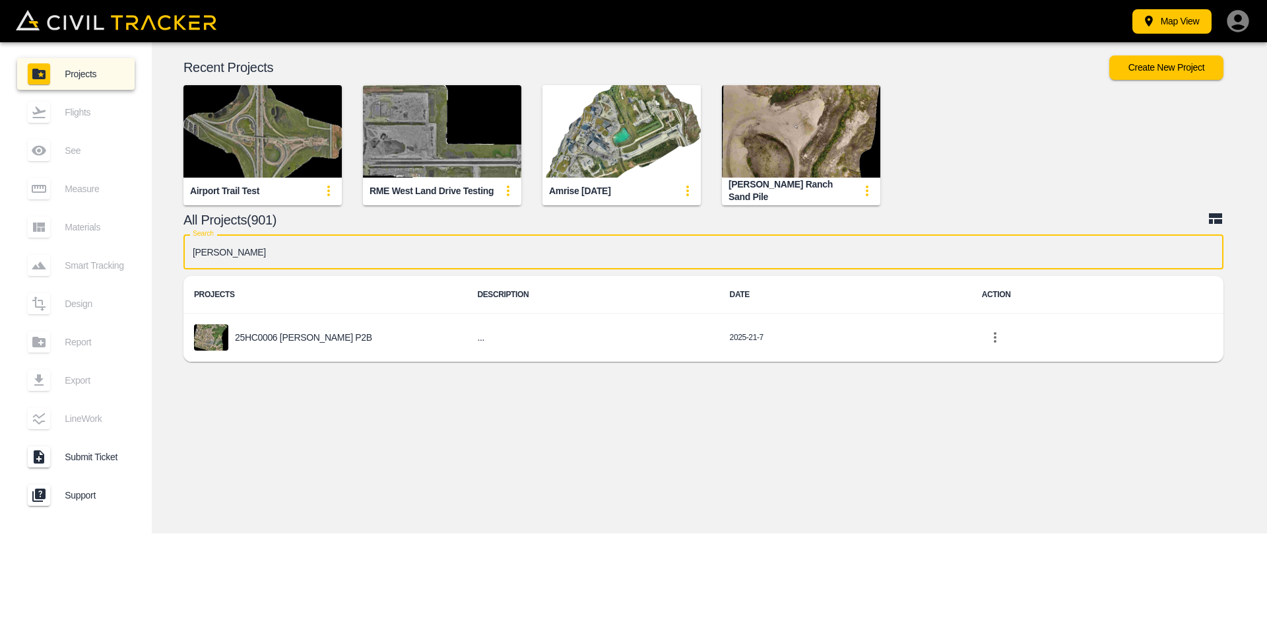
click at [335, 342] on div "25HC0006 [PERSON_NAME] P2B" at bounding box center [325, 337] width 262 height 26
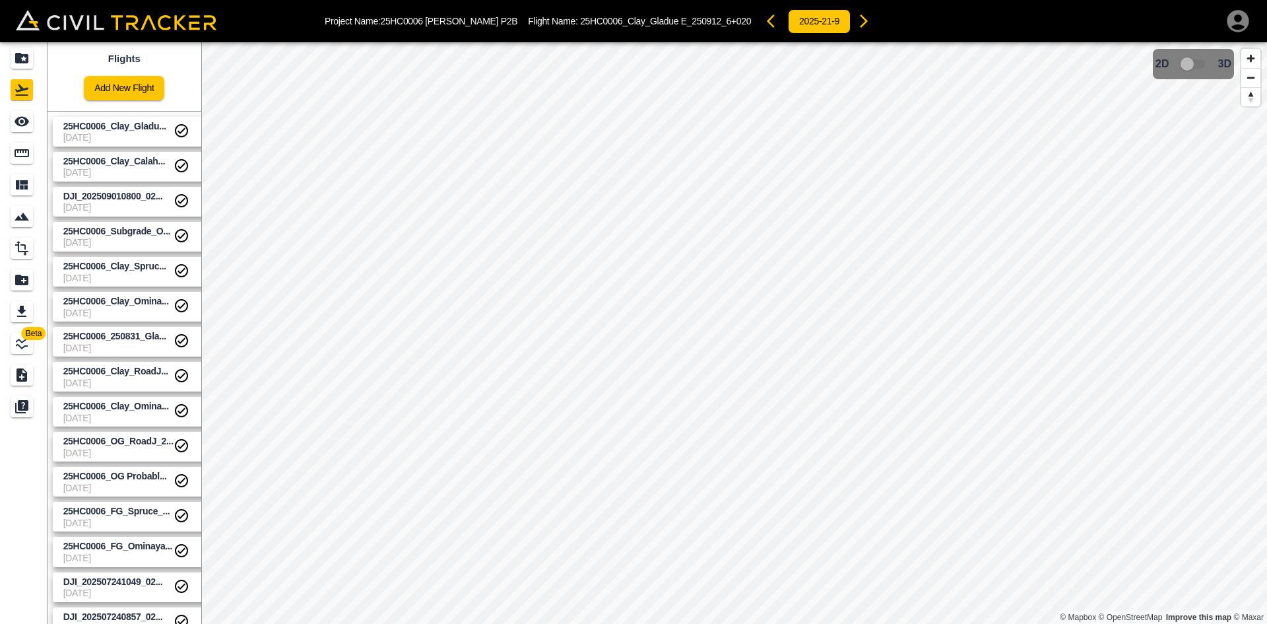
click at [134, 94] on link "Add New Flight" at bounding box center [124, 88] width 80 height 24
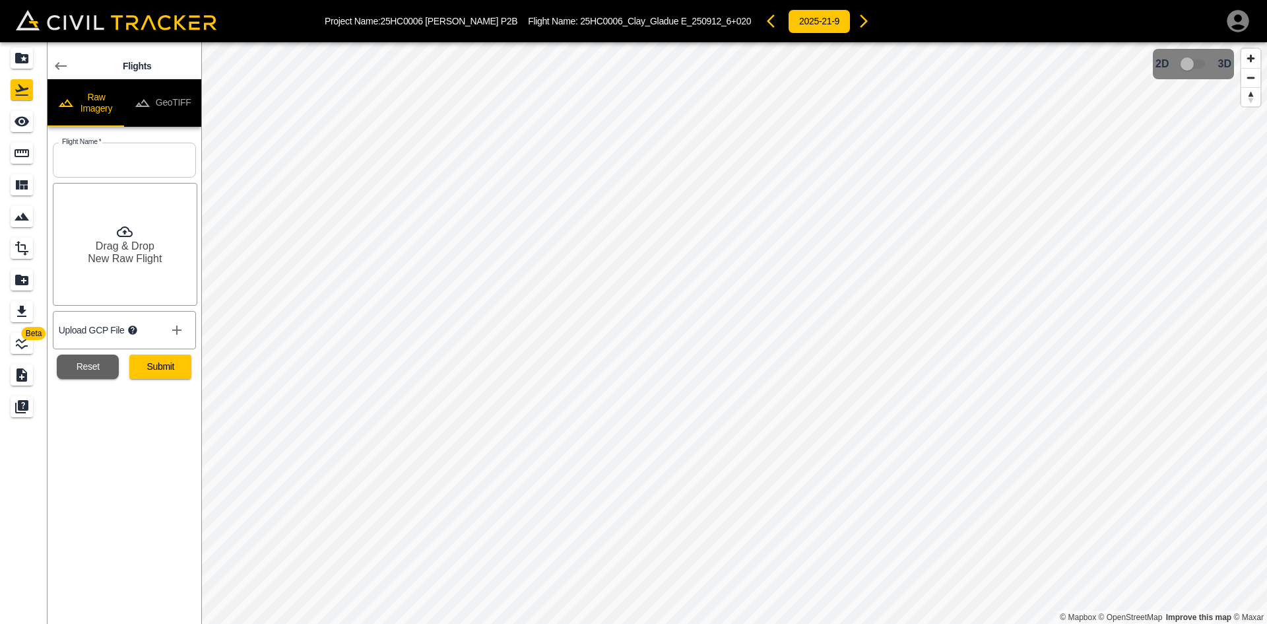
click at [174, 88] on button "GeoTIFF" at bounding box center [162, 103] width 77 height 48
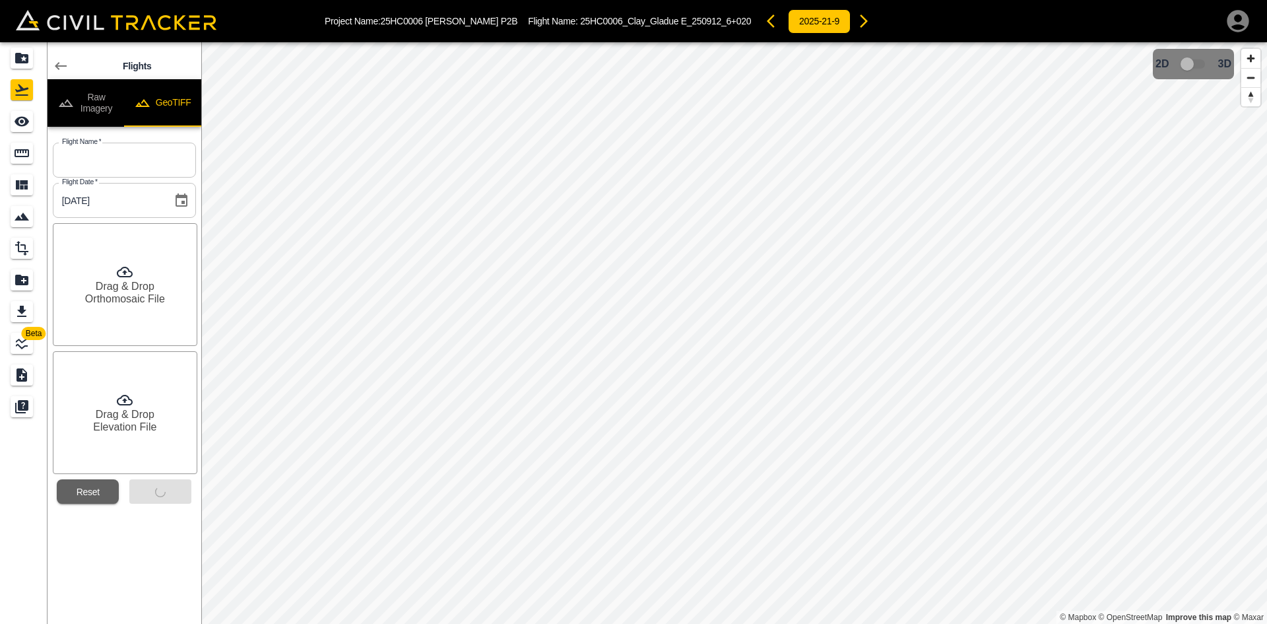
click at [132, 172] on input "text" at bounding box center [124, 160] width 143 height 35
click at [160, 162] on input "text" at bounding box center [124, 160] width 143 height 35
click at [91, 162] on input "text" at bounding box center [124, 160] width 143 height 35
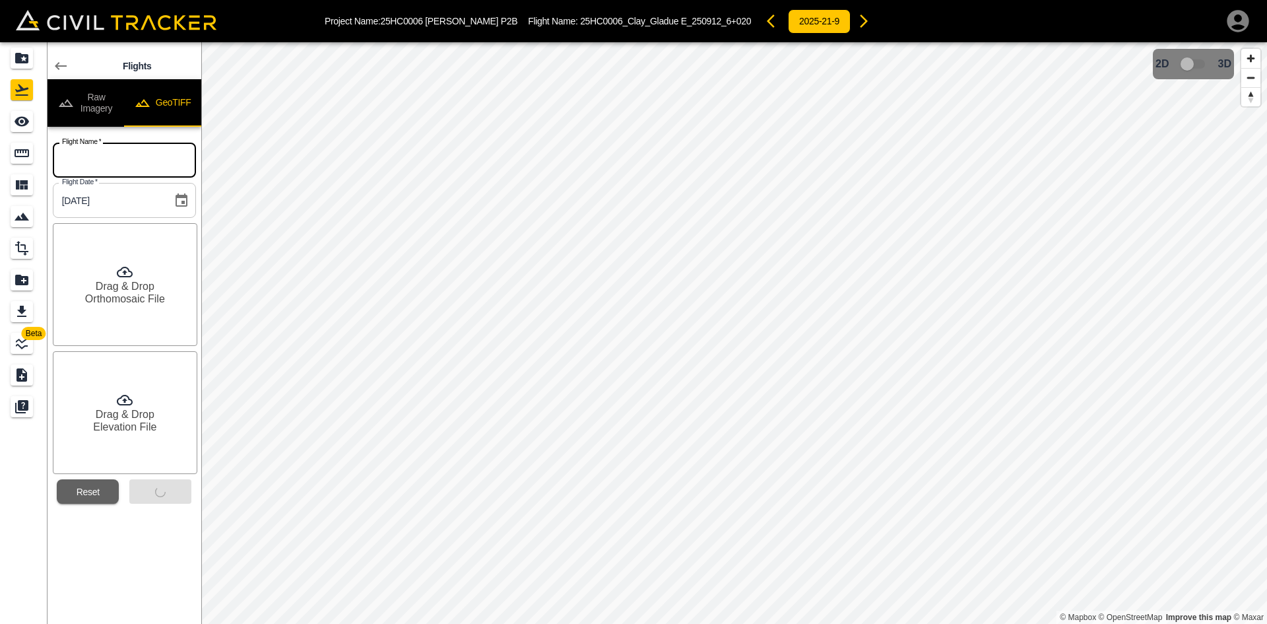
paste input "25HC0006_Clay_Sawan_10+640-10+980"
type input "25HC0006_Clay_Sawan_10+640-10+980"
click at [132, 281] on h6 "Drag & Drop" at bounding box center [125, 286] width 59 height 13
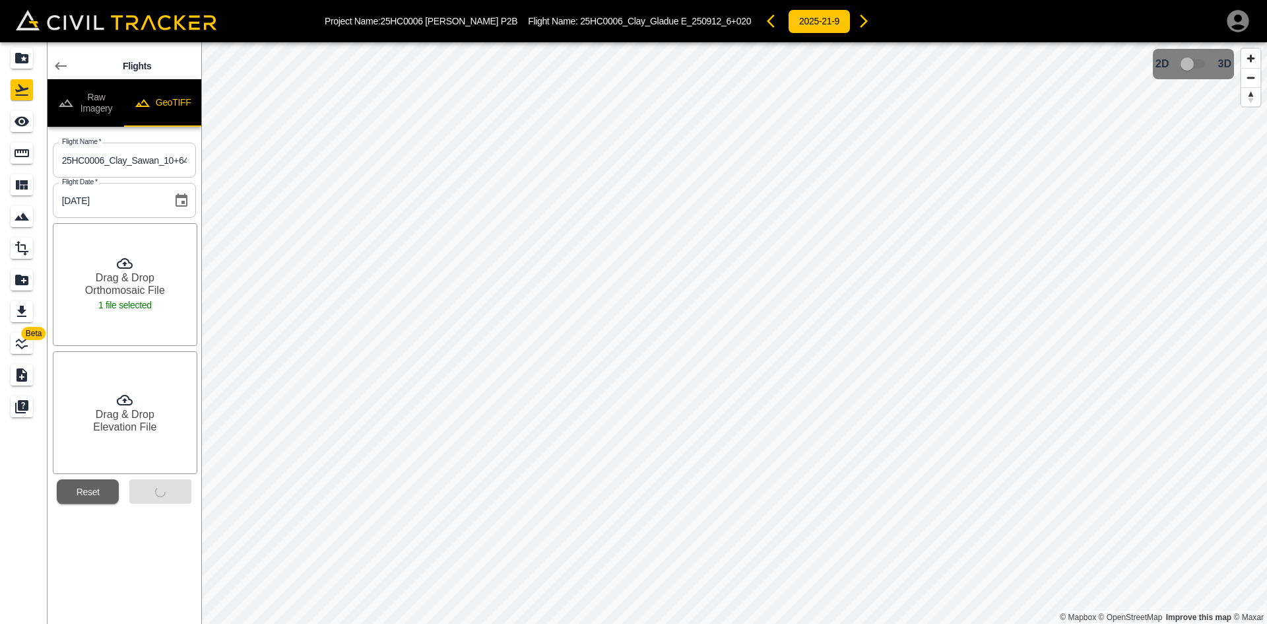
click at [122, 405] on icon at bounding box center [125, 400] width 16 height 11
drag, startPoint x: 24, startPoint y: 63, endPoint x: 60, endPoint y: 0, distance: 72.4
click at [24, 63] on icon "Projects" at bounding box center [21, 58] width 13 height 11
